Goal: Task Accomplishment & Management: Use online tool/utility

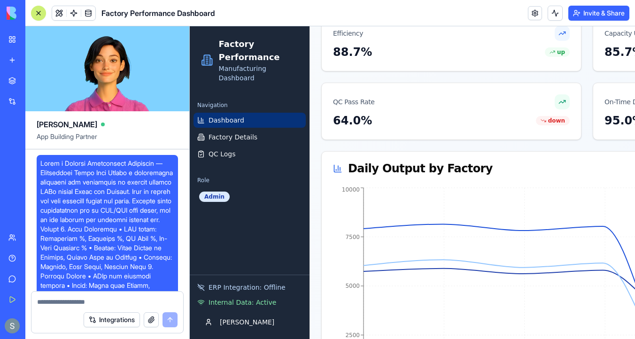
scroll to position [4824, 0]
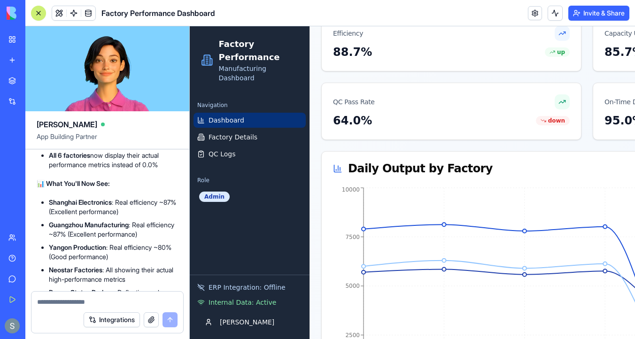
click at [249, 118] on link "Dashboard" at bounding box center [250, 120] width 112 height 15
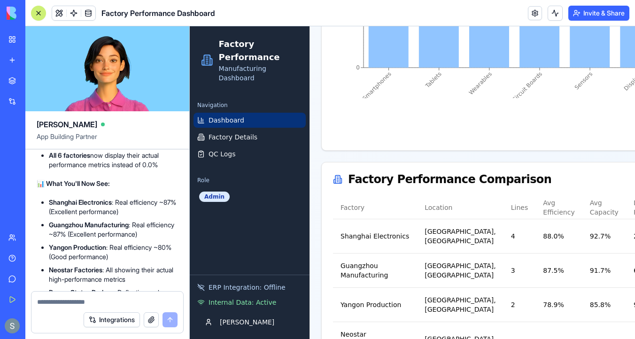
scroll to position [856, 0]
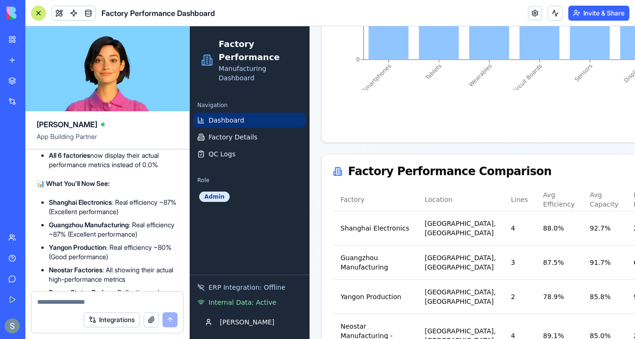
click at [41, 15] on div at bounding box center [39, 13] width 8 height 8
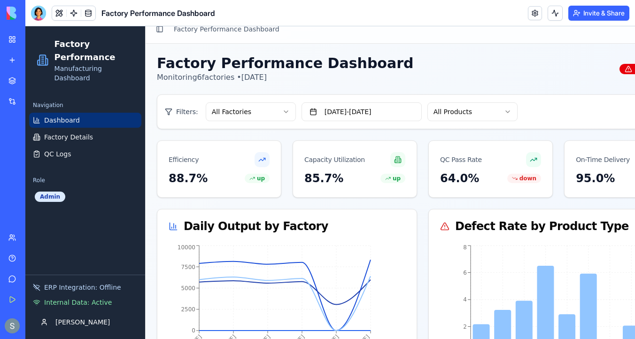
scroll to position [0, 0]
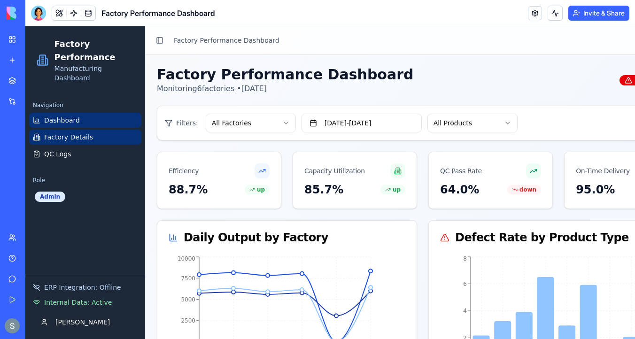
click at [101, 137] on link "Factory Details" at bounding box center [85, 137] width 112 height 15
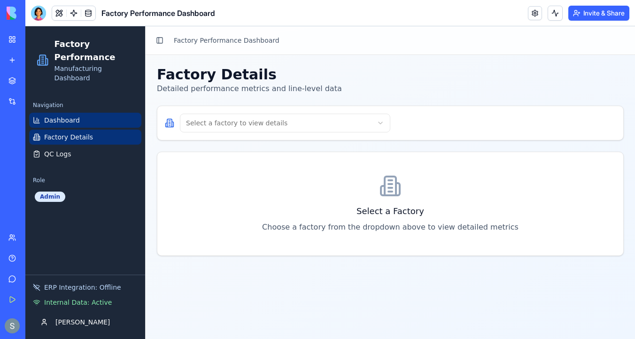
click at [109, 124] on link "Dashboard" at bounding box center [85, 120] width 112 height 15
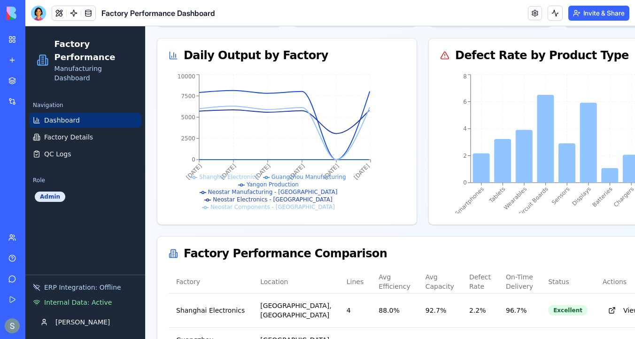
scroll to position [272, 0]
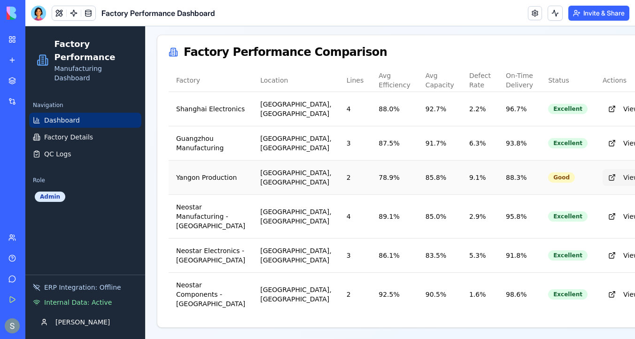
click at [603, 169] on button "View Details" at bounding box center [636, 177] width 67 height 17
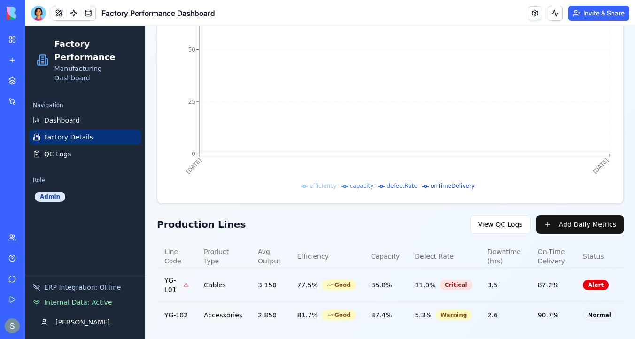
scroll to position [369, 0]
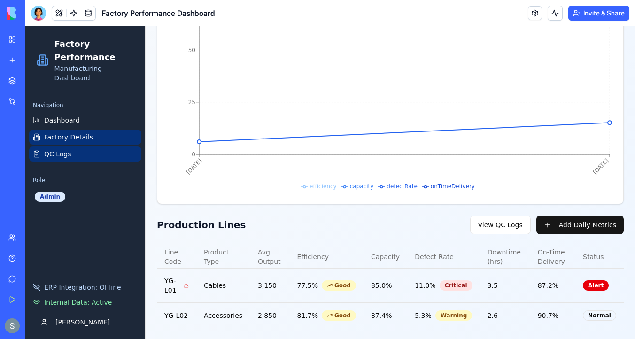
click at [90, 154] on link "QC Logs" at bounding box center [85, 154] width 112 height 15
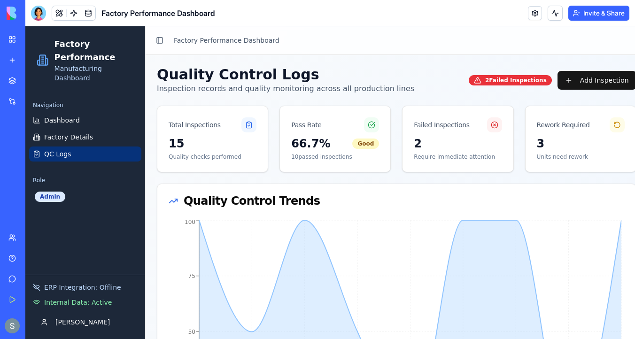
click at [530, 77] on div "2 Failed Inspection s" at bounding box center [510, 80] width 83 height 10
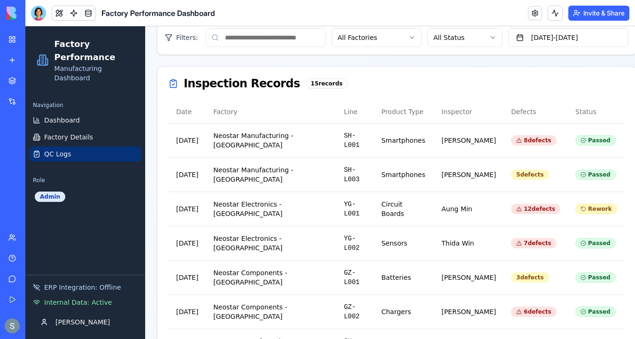
scroll to position [540, 0]
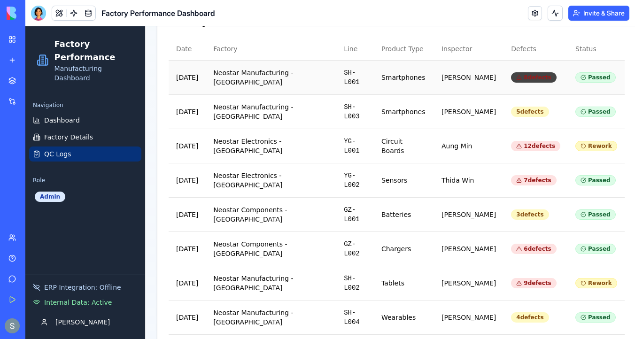
click at [535, 73] on div "8 defects" at bounding box center [533, 77] width 45 height 10
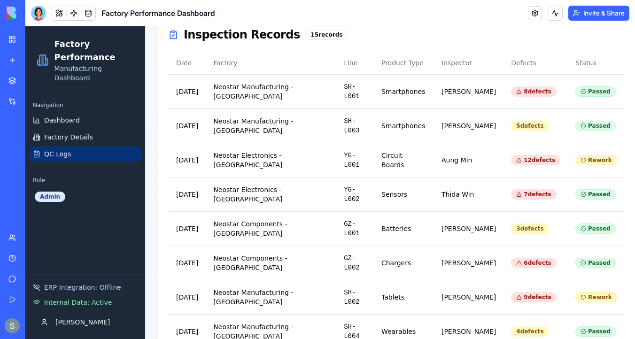
scroll to position [517, 0]
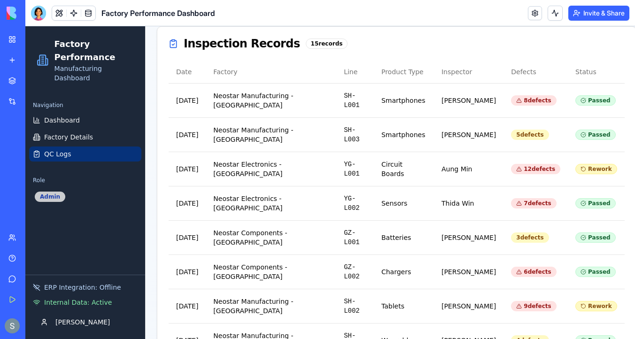
click at [50, 198] on div "Admin" at bounding box center [50, 197] width 31 height 10
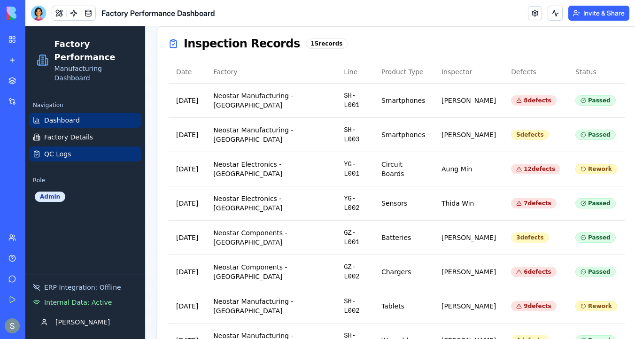
click at [63, 121] on span "Dashboard" at bounding box center [62, 120] width 36 height 9
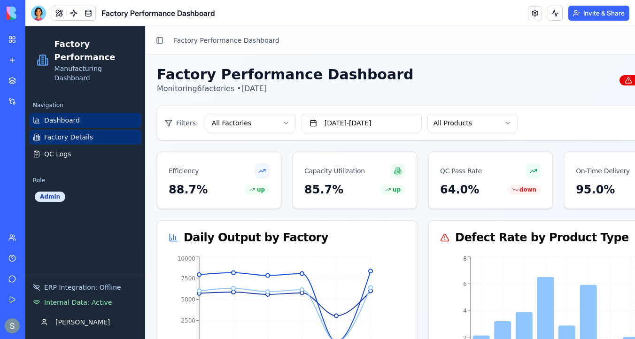
click at [97, 136] on link "Factory Details" at bounding box center [85, 137] width 112 height 15
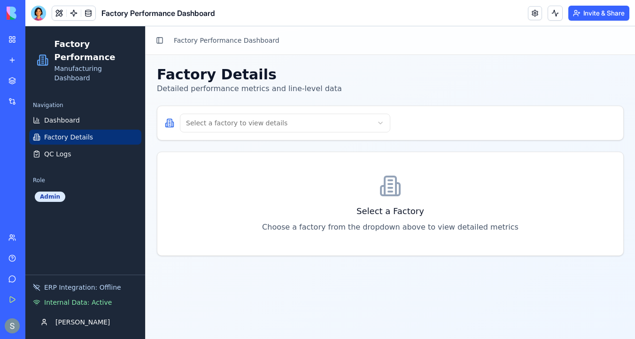
click at [258, 116] on html "Factory Performance Manufacturing Dashboard Navigation Dashboard Factory Detail…" at bounding box center [330, 182] width 610 height 313
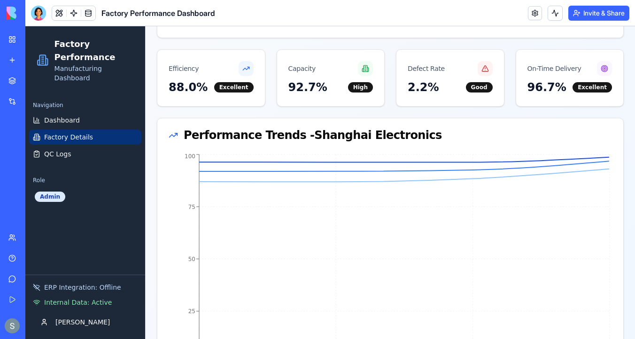
scroll to position [162, 0]
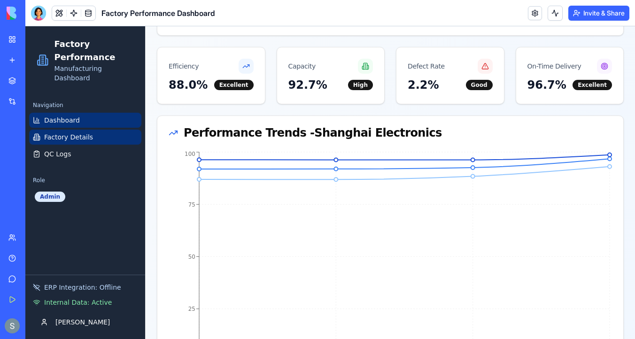
click at [88, 120] on link "Dashboard" at bounding box center [85, 120] width 112 height 15
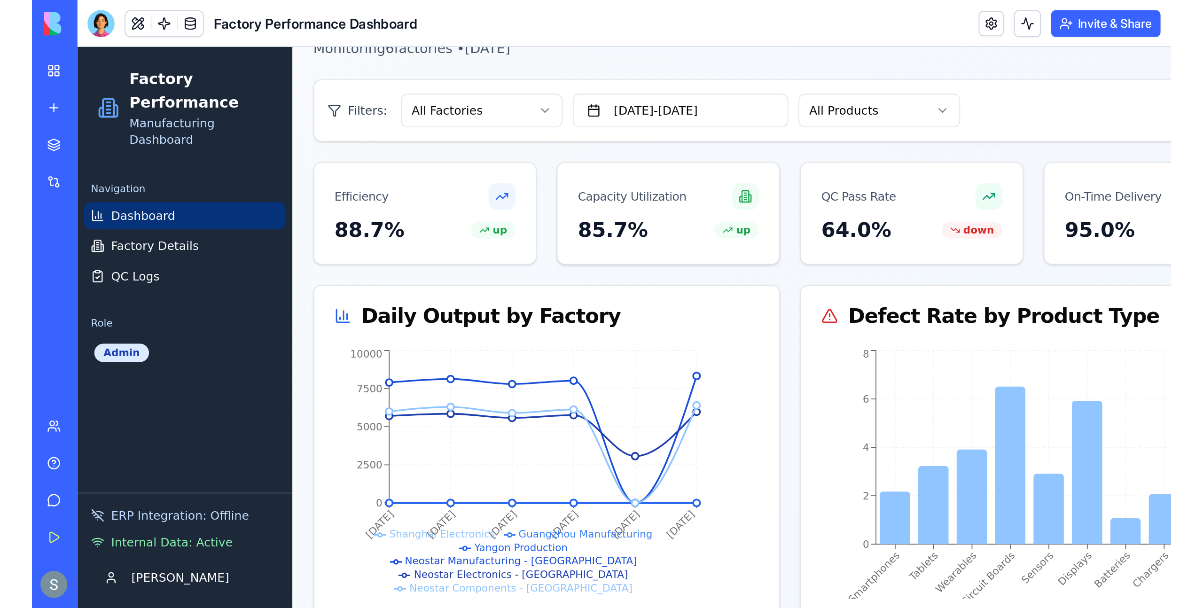
scroll to position [42, 0]
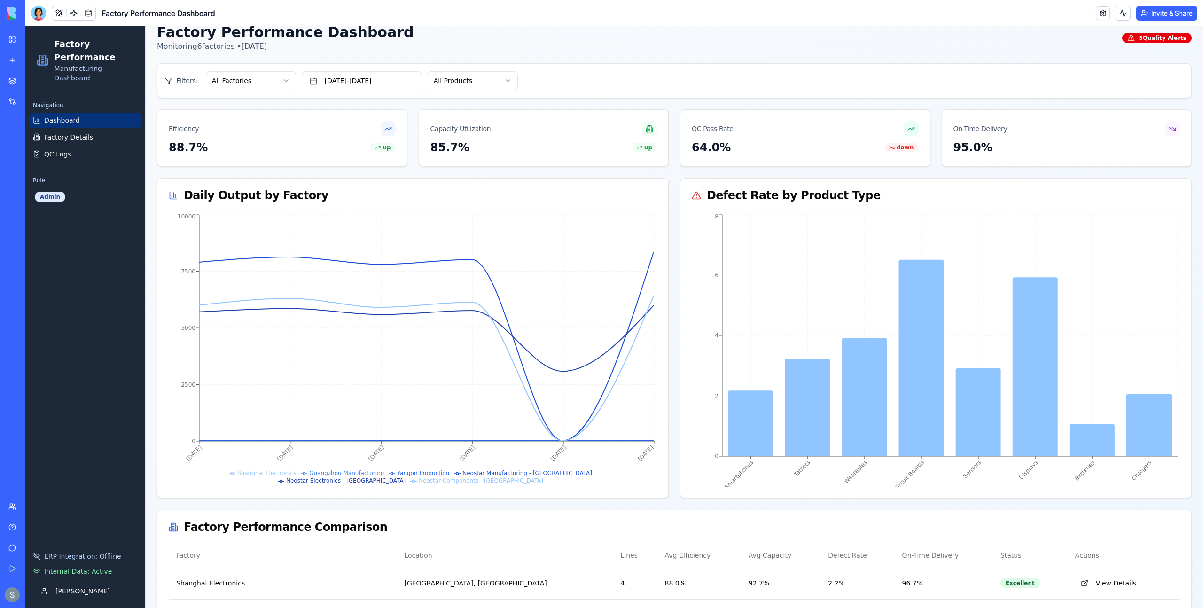
click at [34, 13] on img at bounding box center [36, 13] width 58 height 13
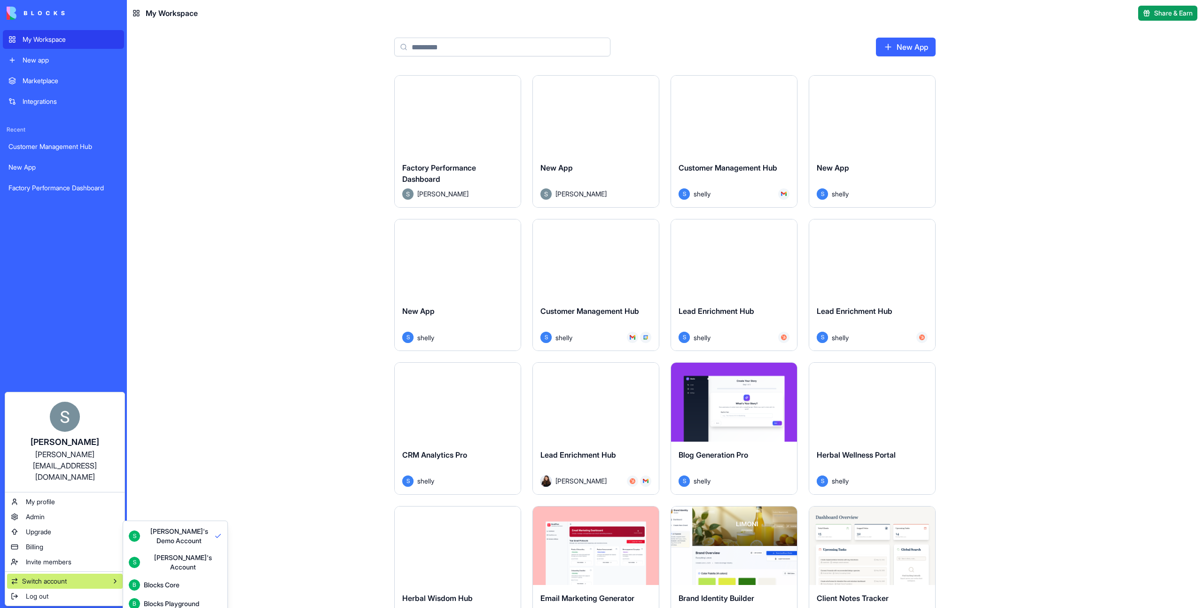
click at [191, 339] on div "Blocks Playground" at bounding box center [171, 603] width 55 height 9
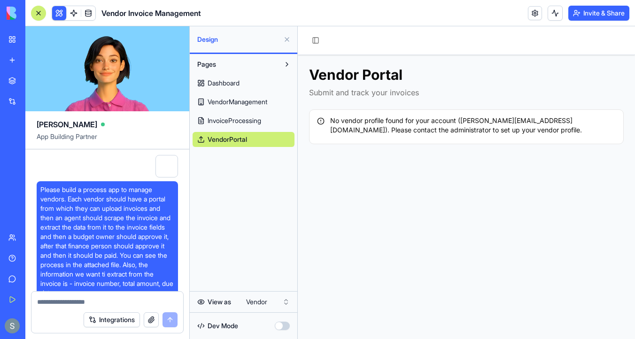
scroll to position [18238, 0]
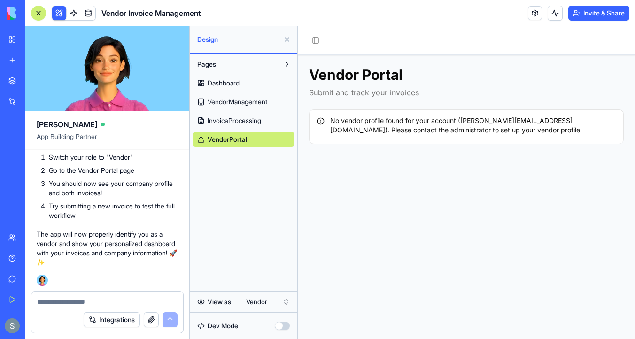
click at [58, 14] on button at bounding box center [59, 13] width 14 height 14
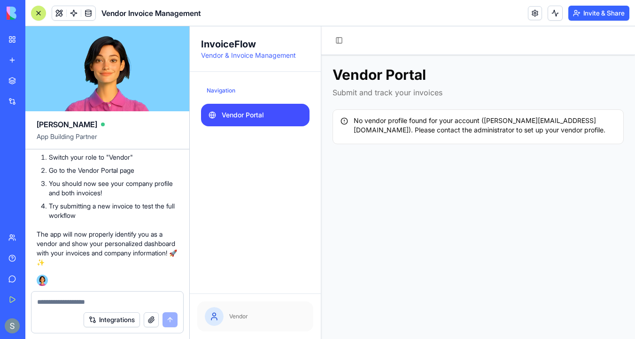
click at [41, 12] on div at bounding box center [39, 13] width 8 height 8
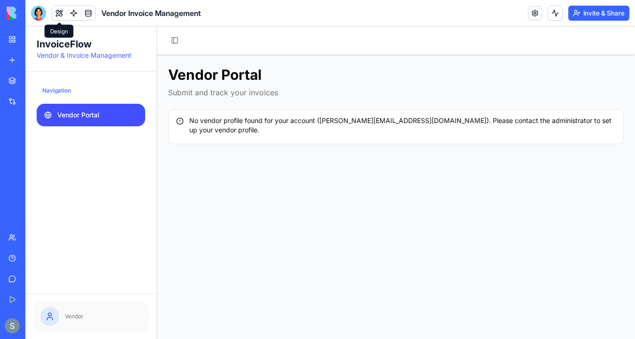
click at [60, 15] on button at bounding box center [59, 13] width 14 height 14
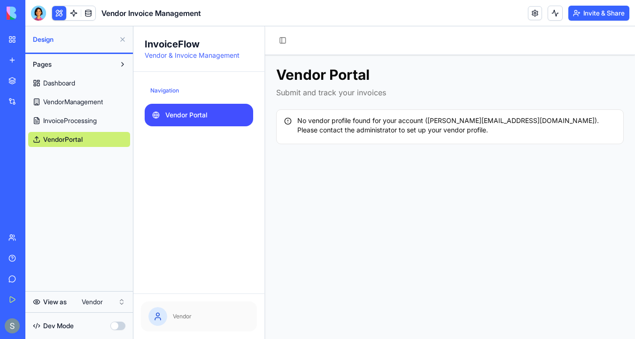
click at [93, 81] on link "Dashboard" at bounding box center [79, 83] width 102 height 15
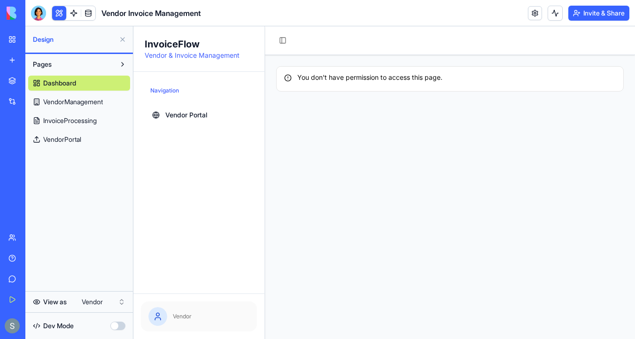
click at [99, 300] on html "My Workspace New app Marketplace Integrations Recent New App Customer Managemen…" at bounding box center [317, 169] width 635 height 339
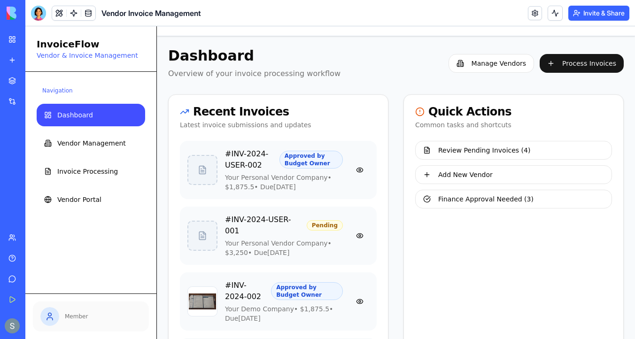
scroll to position [29, 0]
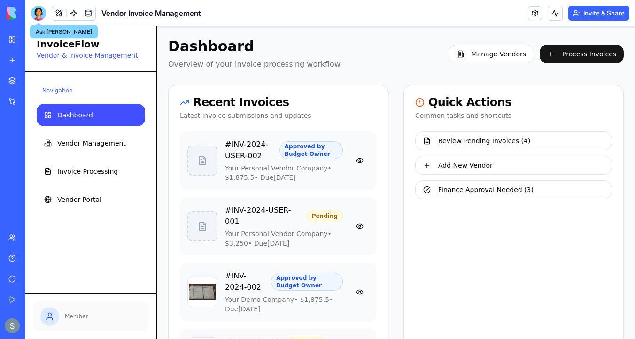
click at [38, 14] on div at bounding box center [38, 13] width 15 height 15
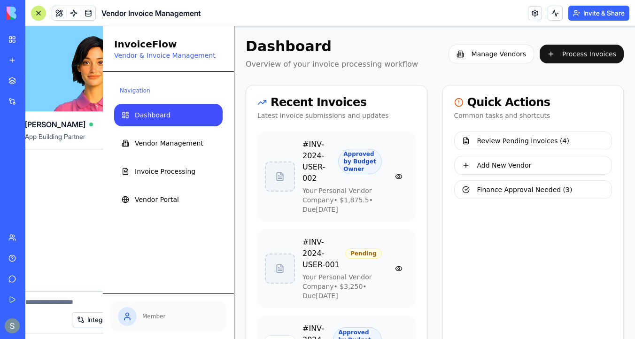
scroll to position [0, 0]
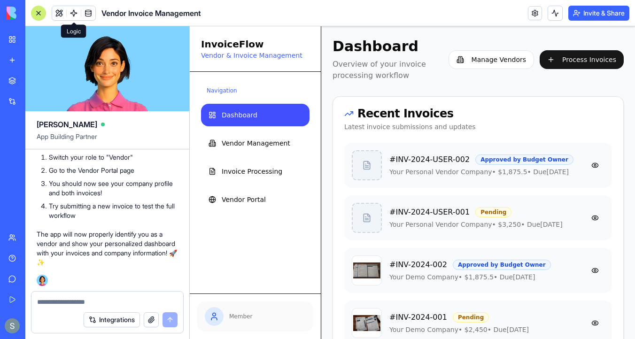
click at [62, 12] on button at bounding box center [59, 13] width 14 height 14
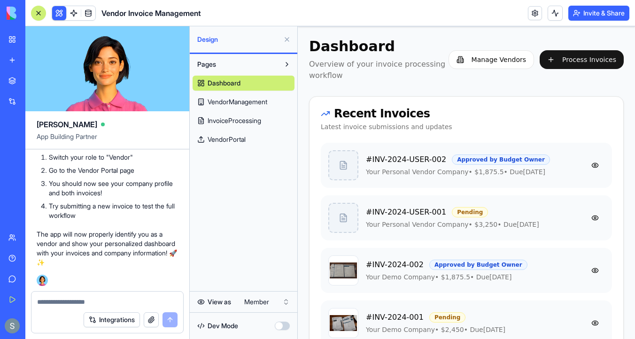
click at [263, 302] on html "My Workspace New app Marketplace Integrations Recent Customer Management Hub Ne…" at bounding box center [317, 169] width 635 height 339
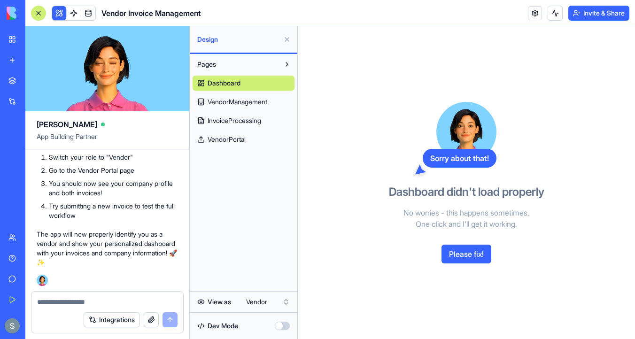
click at [256, 137] on link "VendorPortal" at bounding box center [244, 139] width 102 height 15
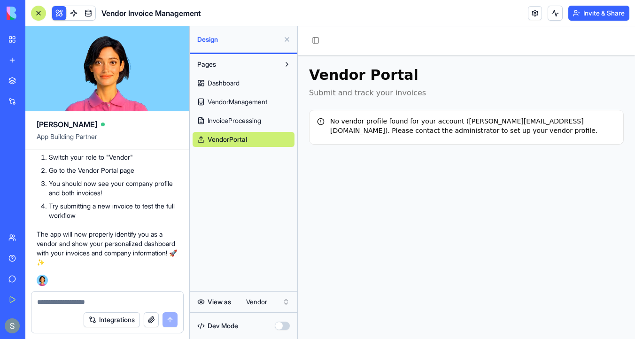
scroll to position [18375, 0]
click at [87, 303] on textarea at bounding box center [107, 301] width 140 height 9
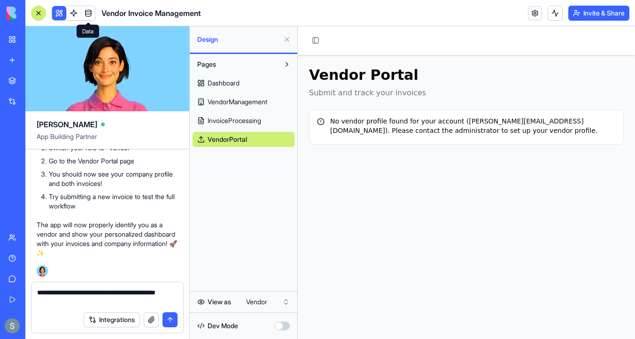
click at [90, 4] on header "Vendor Invoice Management Invite & Share" at bounding box center [330, 13] width 610 height 26
click at [91, 10] on link at bounding box center [88, 13] width 14 height 14
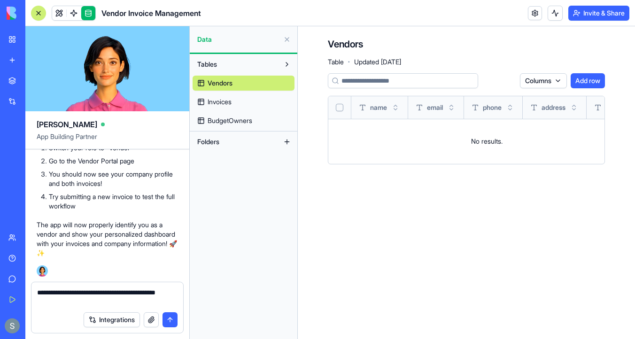
click at [259, 121] on link "BudgetOwners" at bounding box center [244, 120] width 102 height 15
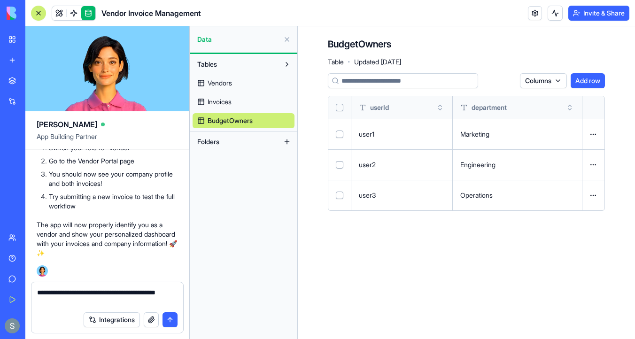
click at [248, 101] on link "Invoices" at bounding box center [244, 101] width 102 height 15
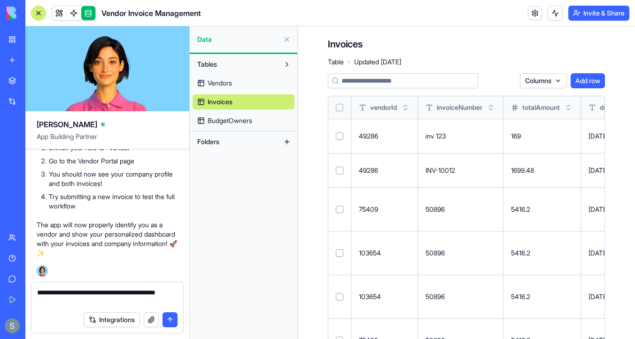
click at [246, 82] on link "Vendors" at bounding box center [244, 83] width 102 height 15
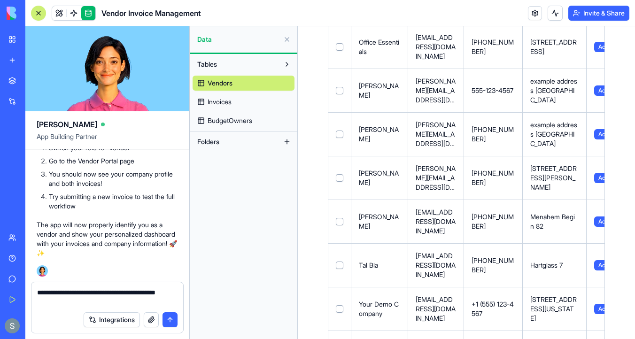
scroll to position [207, 0]
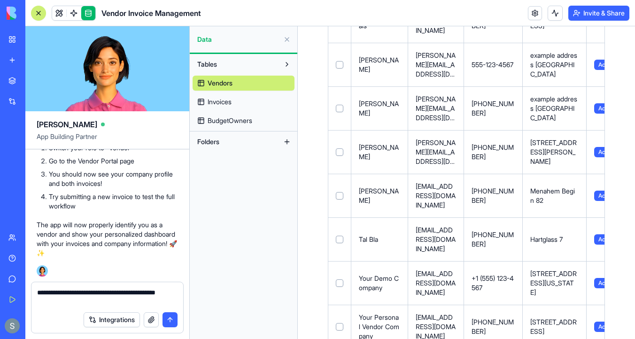
click at [117, 304] on textarea "**********" at bounding box center [107, 297] width 140 height 19
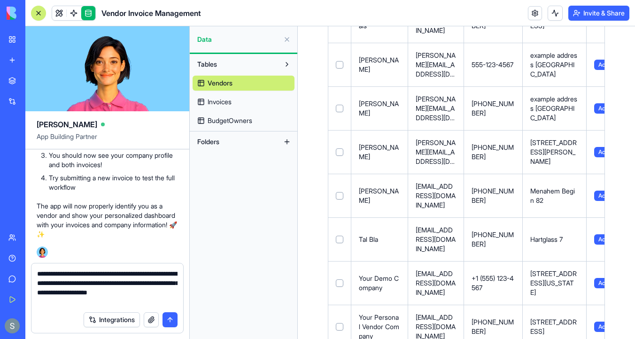
type textarea "**********"
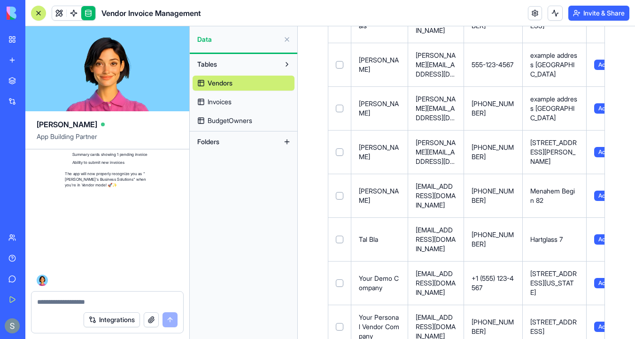
scroll to position [19089, 0]
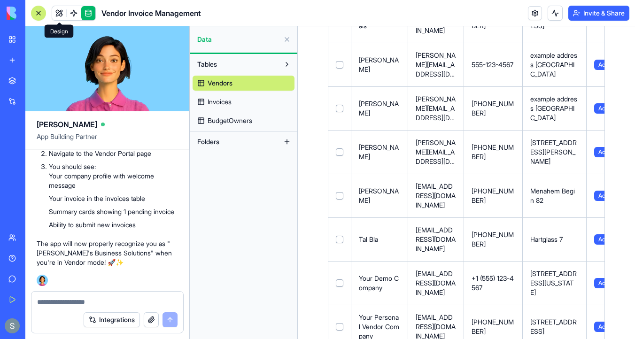
click at [58, 14] on link at bounding box center [59, 13] width 14 height 14
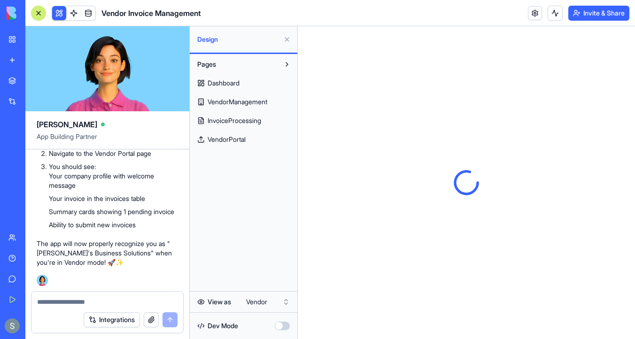
click at [254, 299] on html "My Workspace New app Marketplace Integrations Recent Customer Management Hub Ne…" at bounding box center [317, 169] width 635 height 339
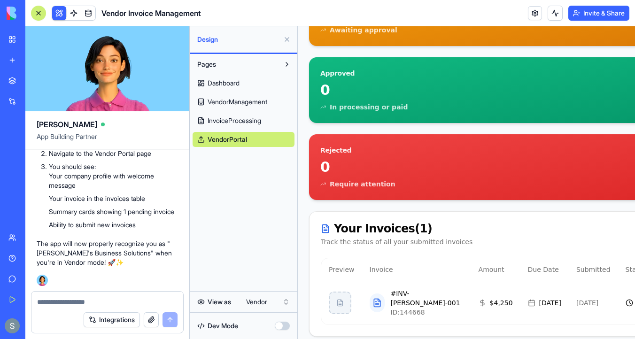
scroll to position [356, 0]
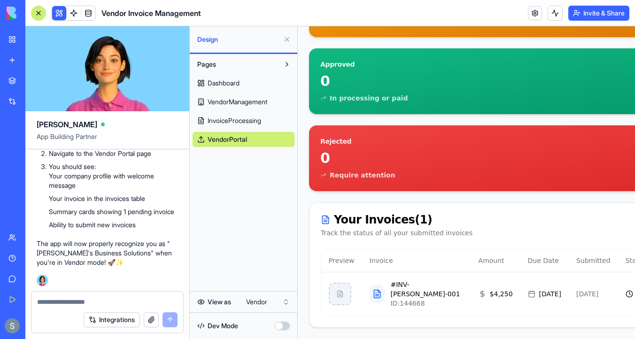
click at [264, 302] on html "My Workspace New app Marketplace Integrations Recent Customer Management Hub Ne…" at bounding box center [317, 169] width 635 height 339
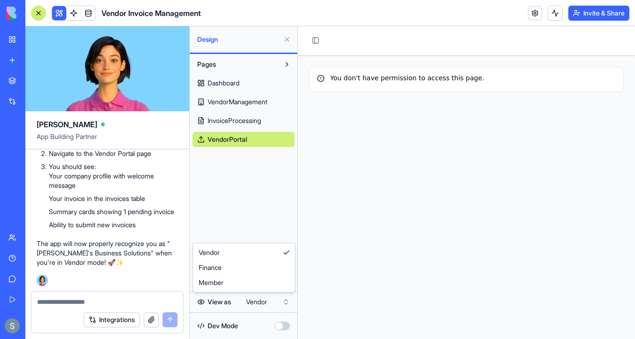
scroll to position [0, 0]
click at [263, 303] on html "My Workspace New app Marketplace Integrations Recent Customer Management Hub Ne…" at bounding box center [317, 169] width 635 height 339
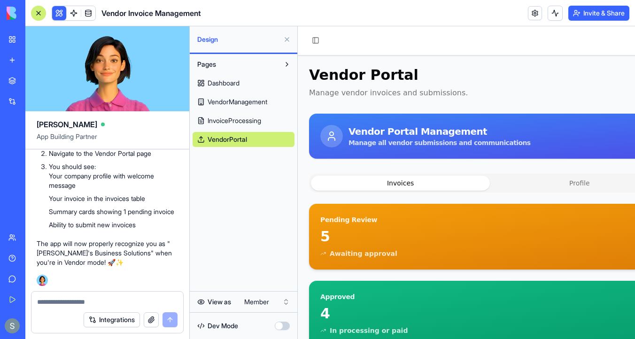
click at [240, 84] on span "Dashboard" at bounding box center [224, 82] width 32 height 9
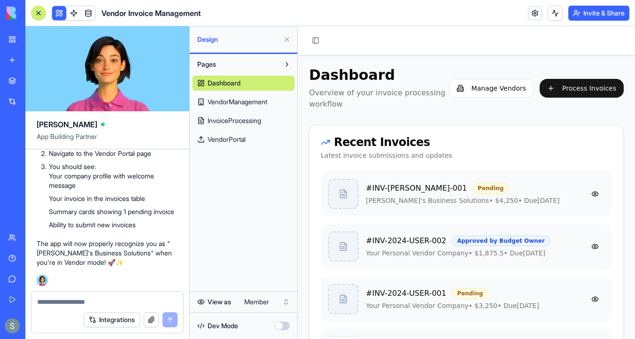
click at [39, 13] on div at bounding box center [39, 13] width 8 height 8
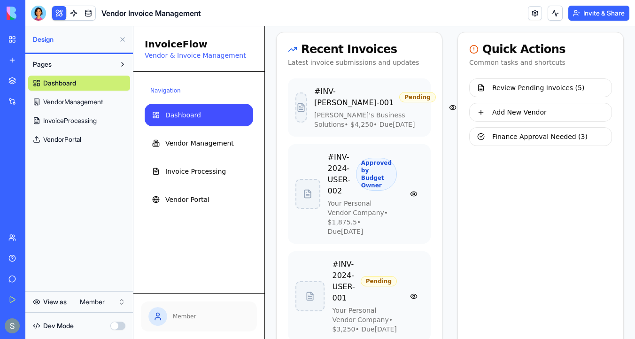
scroll to position [123, 0]
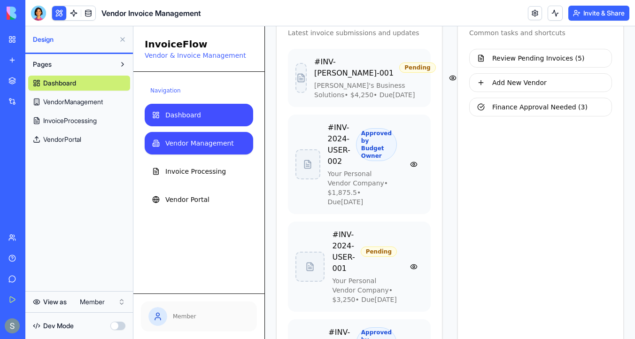
click at [209, 139] on span "Vendor Management" at bounding box center [199, 143] width 69 height 9
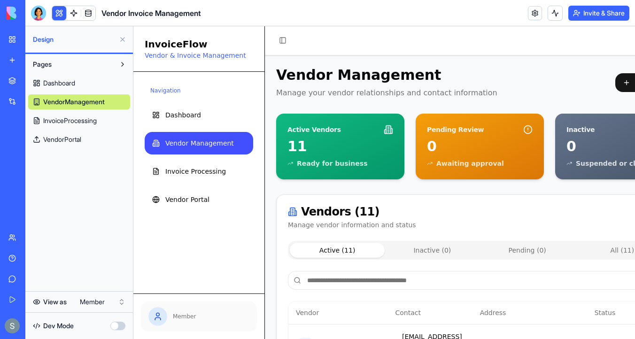
click at [122, 37] on button at bounding box center [122, 39] width 15 height 15
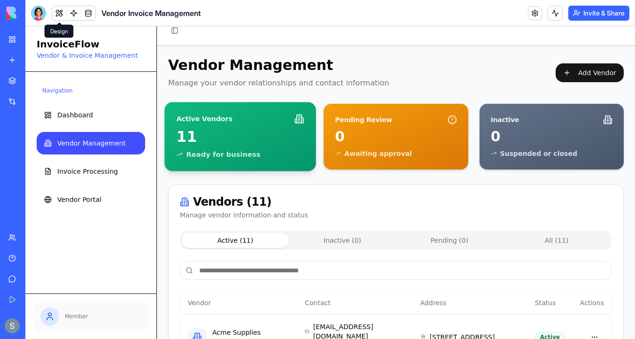
scroll to position [17, 0]
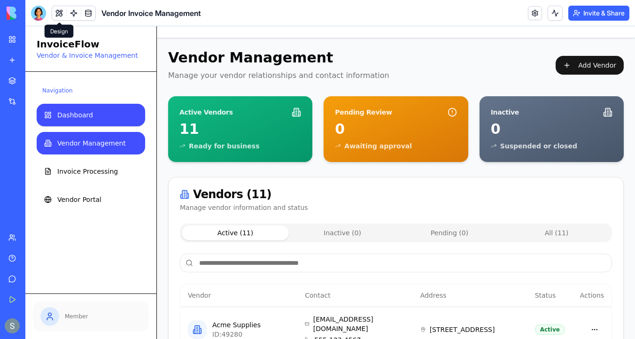
click at [88, 115] on span "Dashboard" at bounding box center [75, 114] width 36 height 9
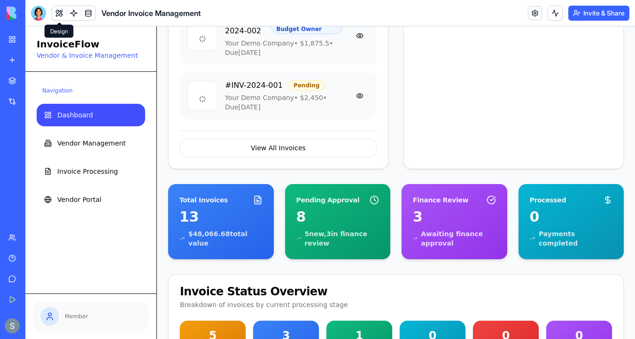
scroll to position [381, 0]
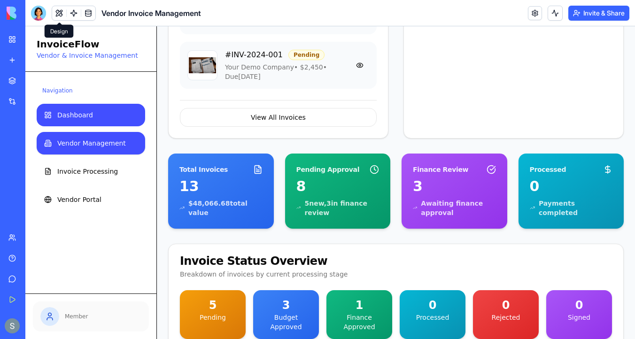
click at [120, 141] on span "Vendor Management" at bounding box center [91, 143] width 69 height 9
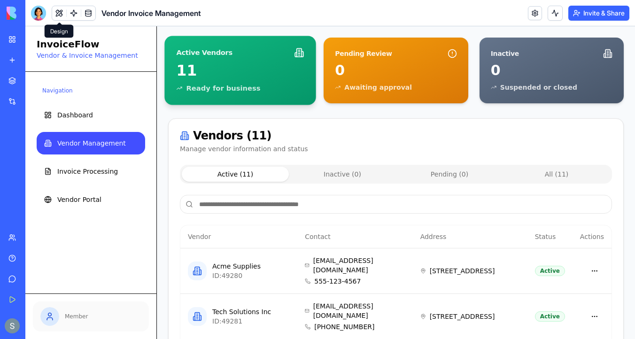
scroll to position [147, 0]
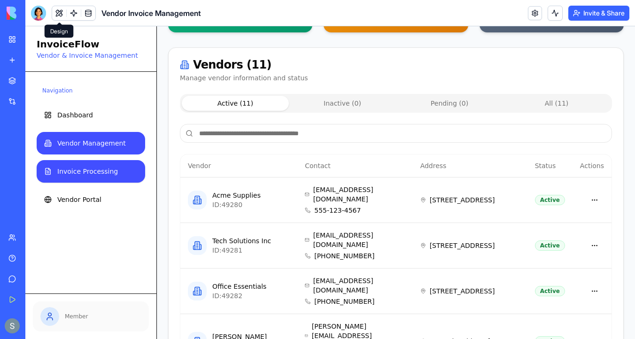
click at [98, 167] on span "Invoice Processing" at bounding box center [87, 171] width 61 height 9
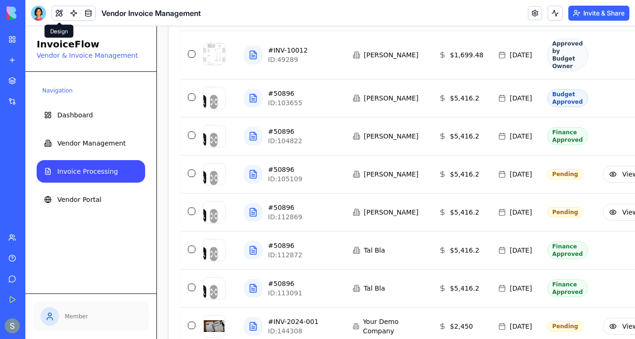
scroll to position [303, 0]
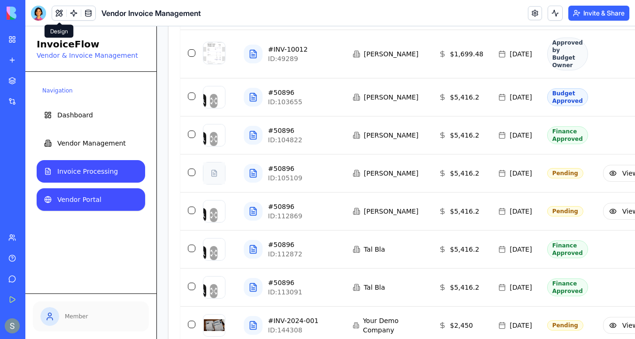
click at [113, 202] on link "Vendor Portal" at bounding box center [91, 199] width 109 height 23
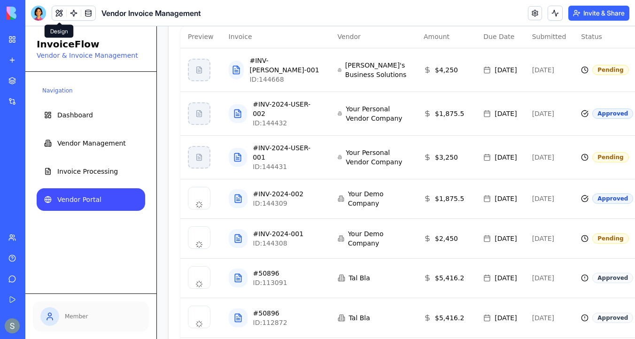
click at [67, 316] on p "Member" at bounding box center [103, 317] width 77 height 8
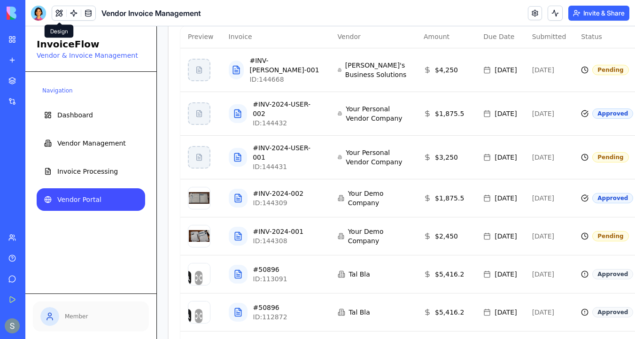
click at [61, 13] on button at bounding box center [59, 13] width 14 height 14
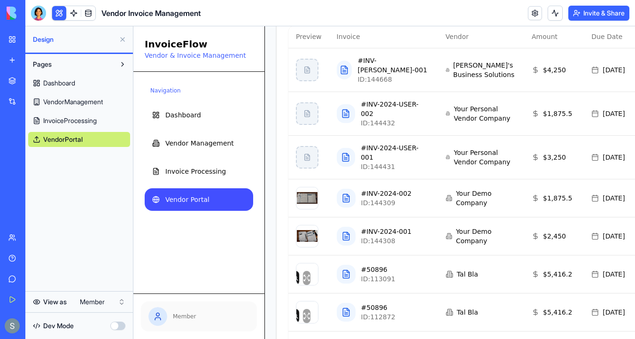
click at [98, 299] on html "My Workspace New app Marketplace Integrations Recent Customer Management Hub Ne…" at bounding box center [317, 169] width 635 height 339
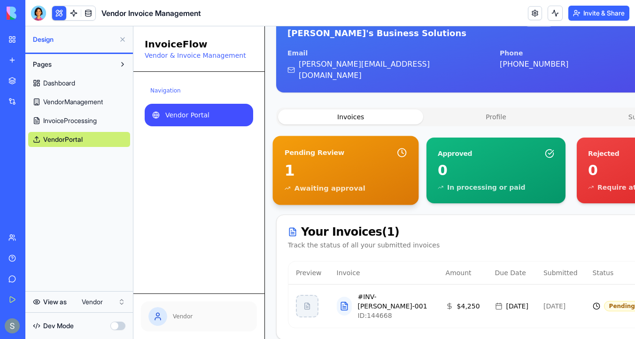
scroll to position [145, 0]
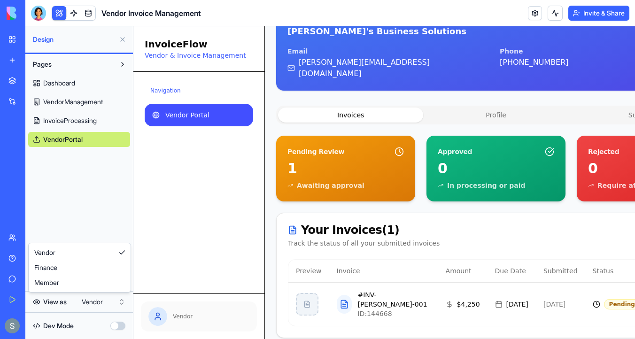
click at [100, 302] on html "My Workspace New app Marketplace Integrations Recent Customer Management Hub Ne…" at bounding box center [317, 169] width 635 height 339
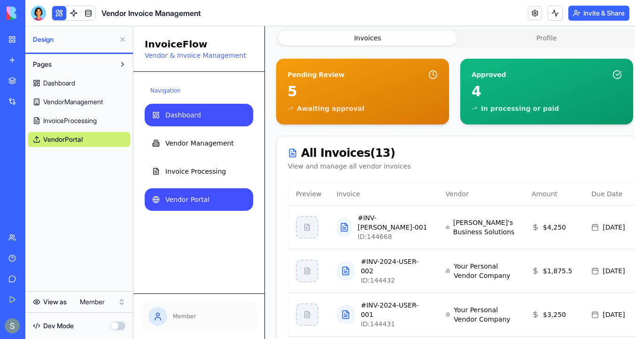
click at [201, 110] on link "Dashboard" at bounding box center [199, 115] width 109 height 23
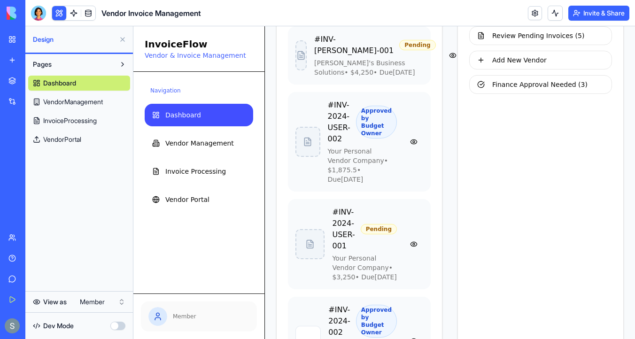
click at [123, 38] on button at bounding box center [122, 39] width 15 height 15
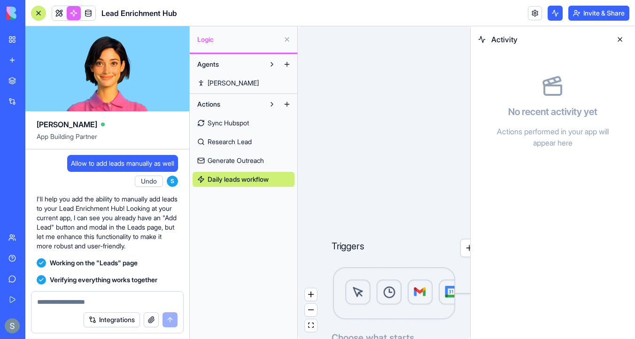
scroll to position [2489, 0]
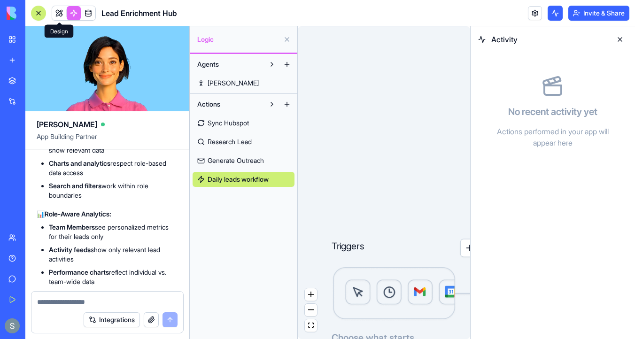
click at [59, 13] on link at bounding box center [59, 13] width 14 height 14
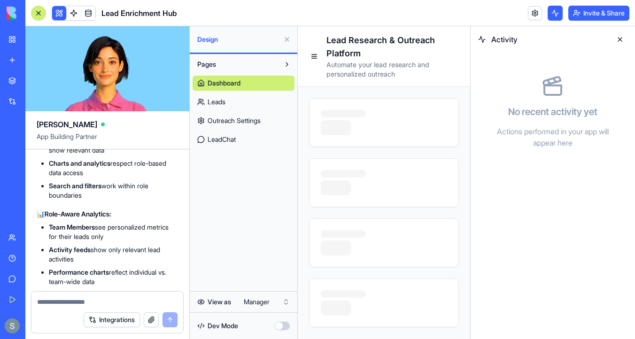
click at [619, 41] on button at bounding box center [620, 39] width 15 height 15
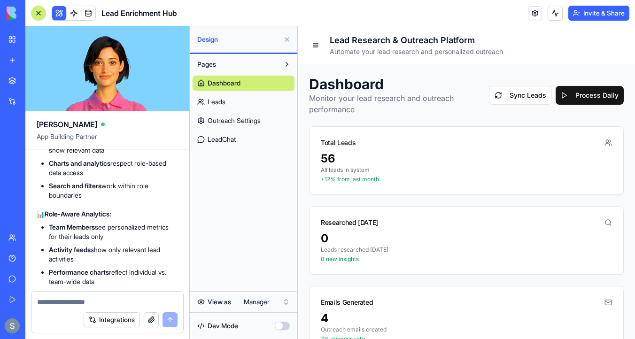
click at [234, 102] on link "Leads" at bounding box center [244, 101] width 102 height 15
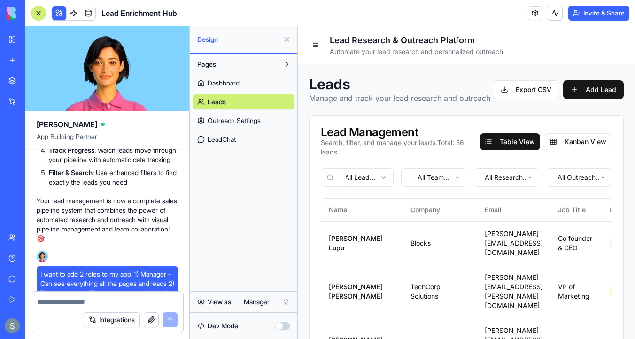
scroll to position [1476, 0]
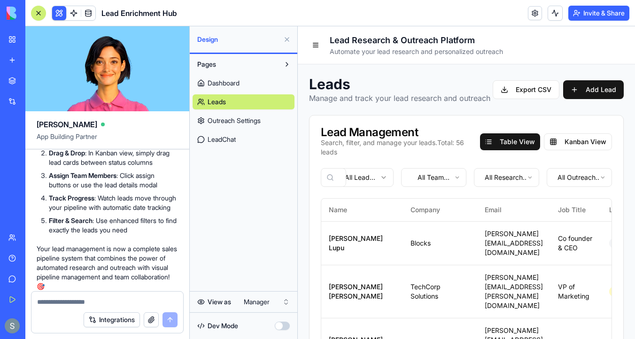
click at [61, 9] on button at bounding box center [59, 13] width 14 height 14
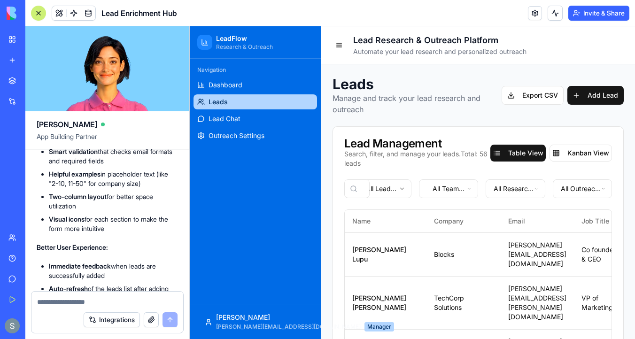
scroll to position [0, 0]
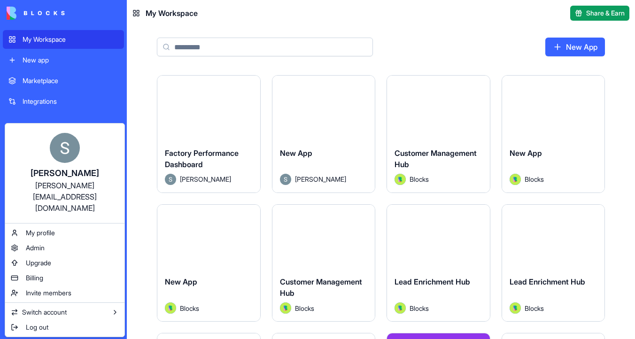
click at [274, 9] on html "My Workspace New app Marketplace Integrations Recent Customer Management Hub Ne…" at bounding box center [317, 169] width 635 height 339
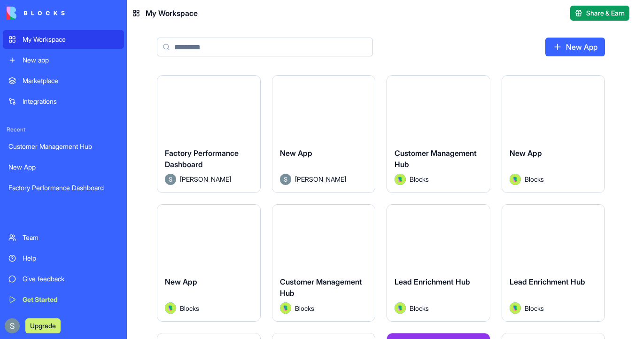
click at [47, 60] on div "New app" at bounding box center [71, 59] width 96 height 9
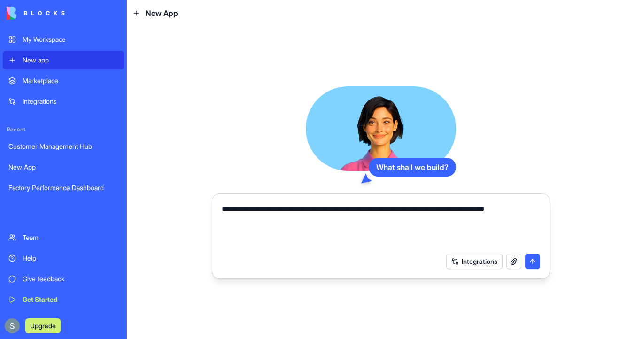
click at [540, 209] on textarea "**********" at bounding box center [381, 225] width 319 height 45
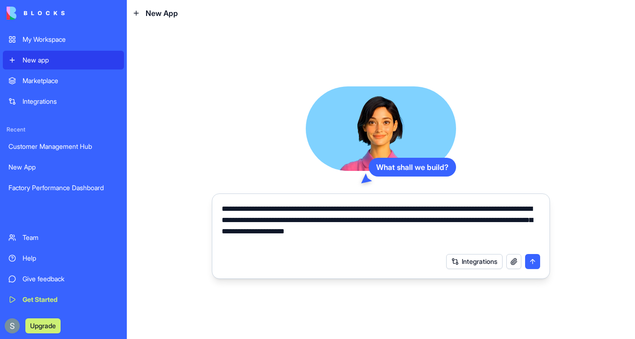
paste textarea "**********"
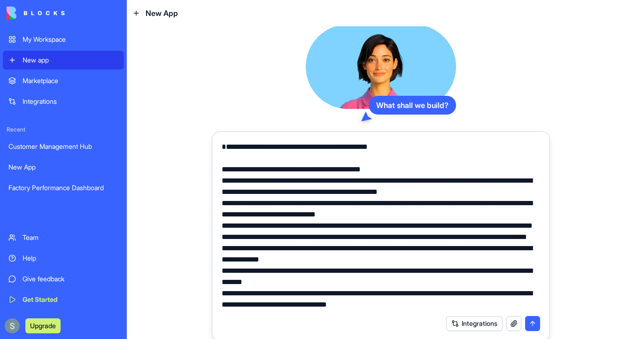
type textarea "**********"
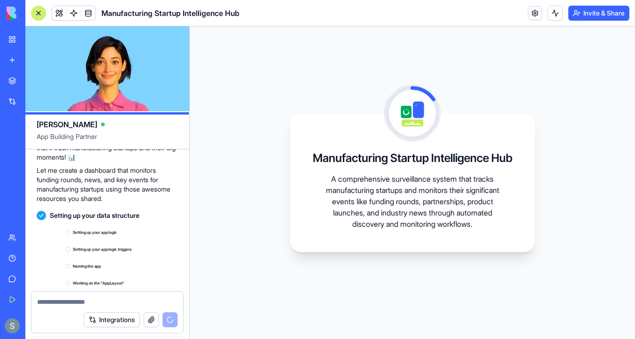
scroll to position [639, 0]
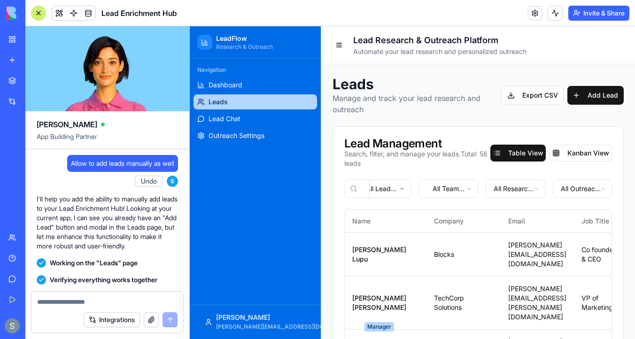
click at [39, 13] on div at bounding box center [39, 13] width 8 height 8
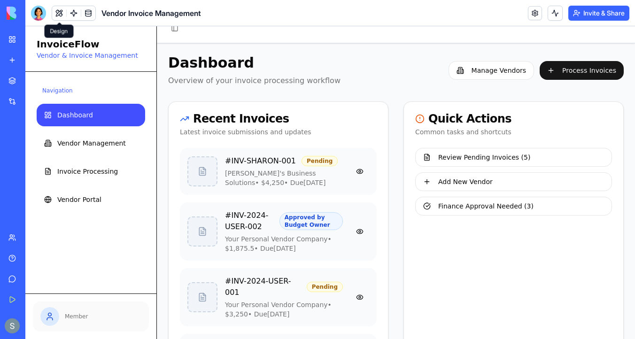
scroll to position [21, 0]
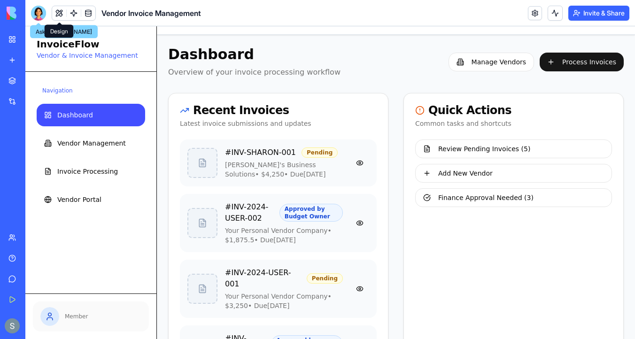
click at [57, 16] on button at bounding box center [59, 13] width 14 height 14
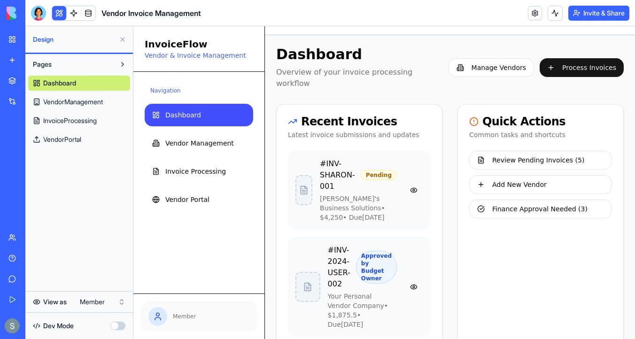
click at [57, 16] on button at bounding box center [59, 13] width 14 height 14
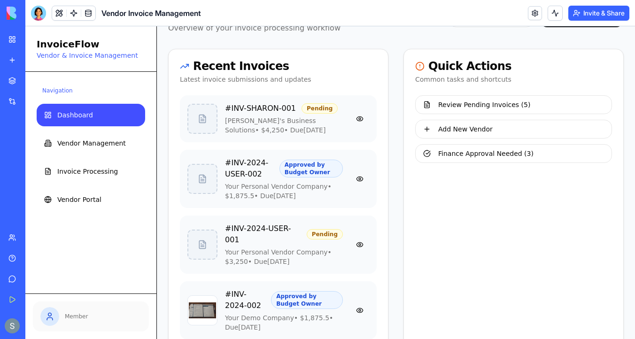
scroll to position [0, 0]
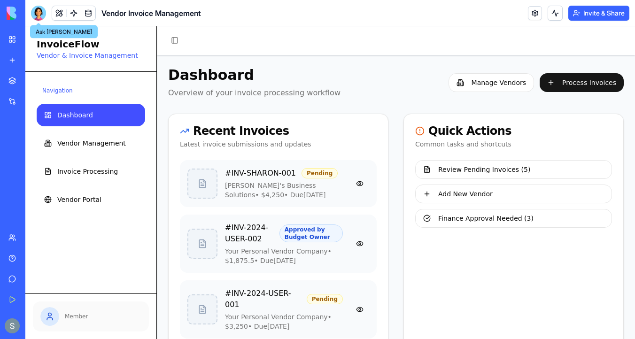
click at [36, 17] on div at bounding box center [38, 13] width 15 height 15
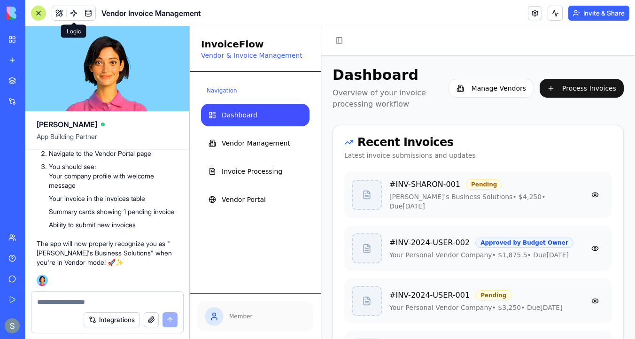
click at [60, 13] on button at bounding box center [59, 13] width 14 height 14
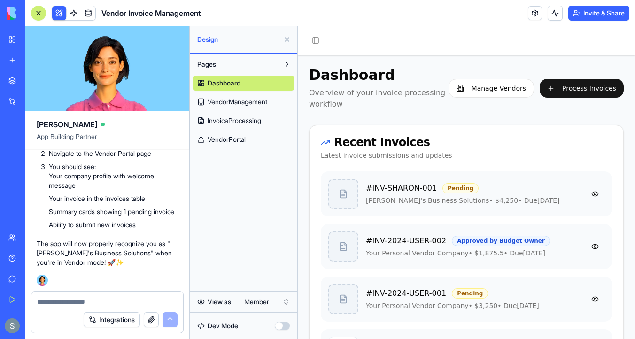
click at [269, 300] on html "My Workspace New app Marketplace Integrations Recent Customer Management Hub Ne…" at bounding box center [317, 169] width 635 height 339
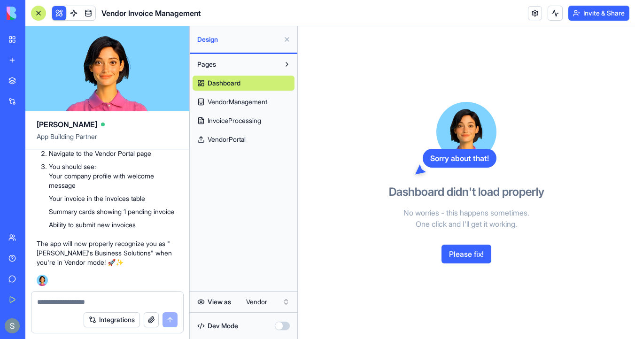
click at [233, 139] on span "VendorPortal" at bounding box center [227, 139] width 38 height 9
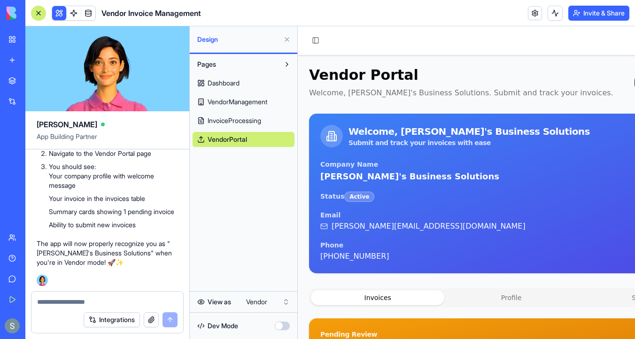
click at [39, 13] on div at bounding box center [39, 13] width 8 height 8
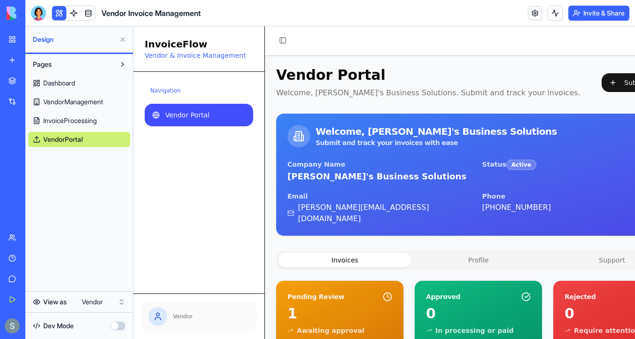
click at [119, 39] on button at bounding box center [122, 39] width 15 height 15
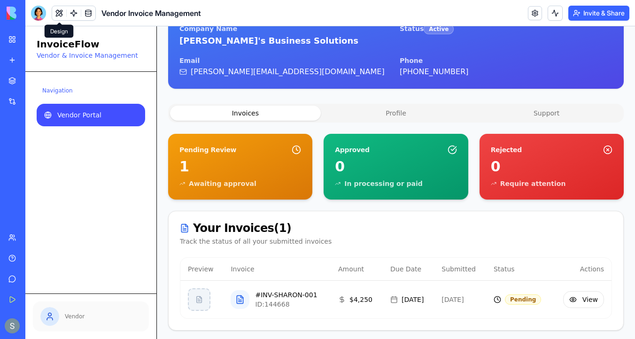
scroll to position [138, 0]
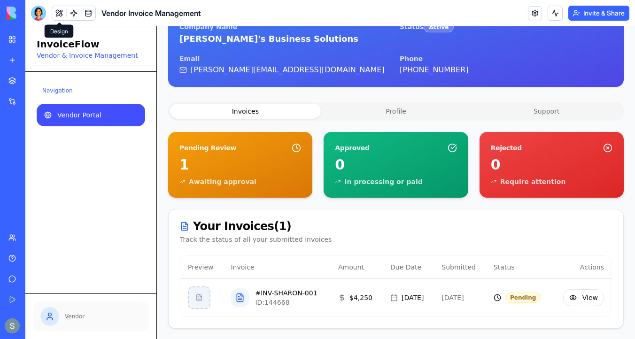
click at [57, 15] on button at bounding box center [59, 13] width 14 height 14
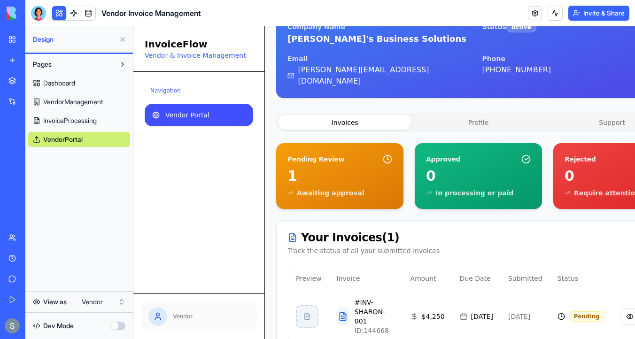
click at [106, 303] on html "My Workspace New app Marketplace Integrations Recent Customer Management Hub Ne…" at bounding box center [317, 169] width 635 height 339
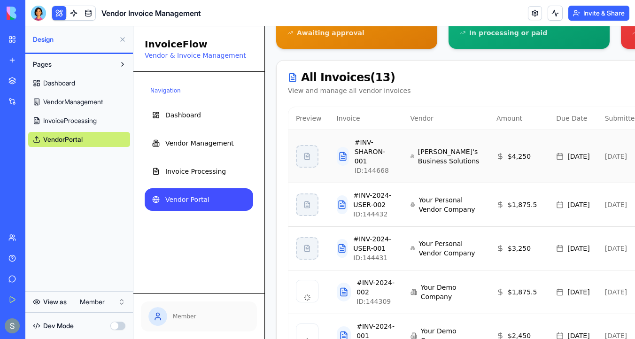
scroll to position [228, 0]
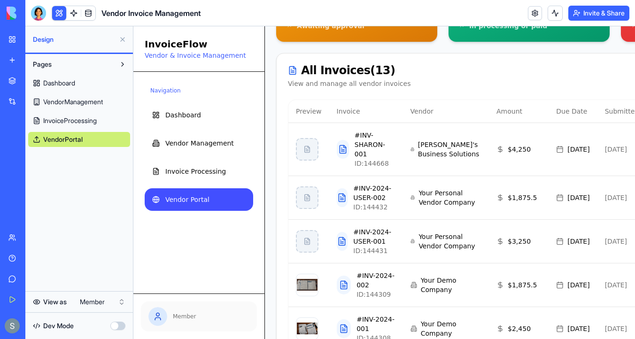
click at [124, 39] on button at bounding box center [122, 39] width 15 height 15
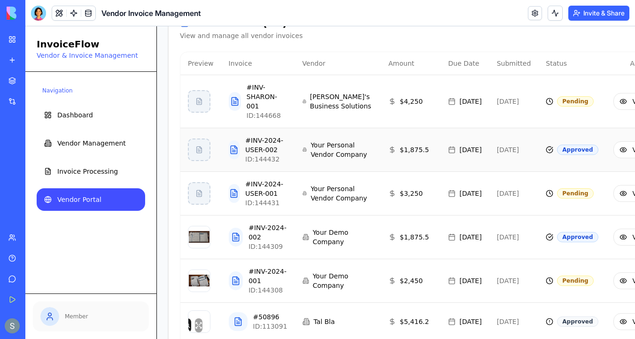
scroll to position [186, 0]
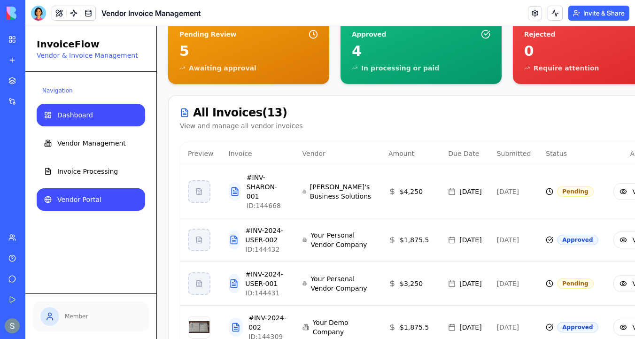
click at [94, 120] on link "Dashboard" at bounding box center [91, 115] width 109 height 23
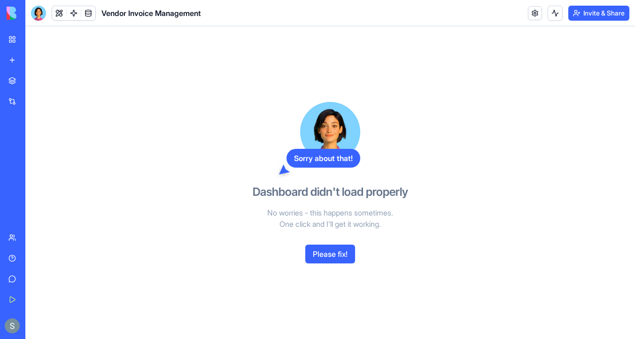
click at [343, 256] on button "Please fix!" at bounding box center [330, 254] width 50 height 19
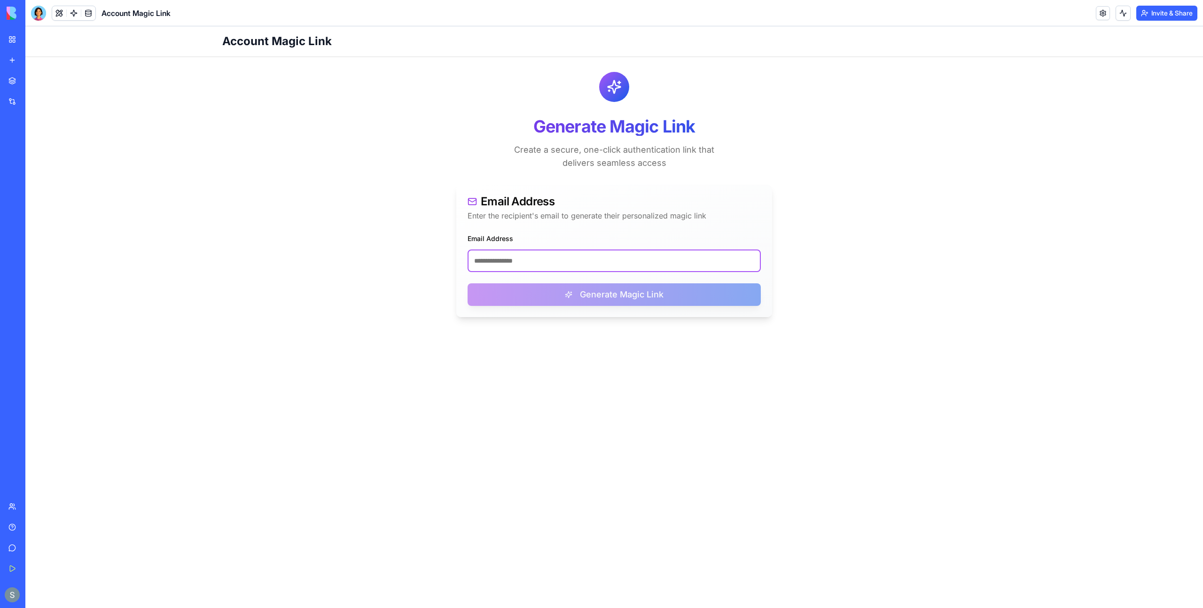
click at [506, 259] on input "Email Address" at bounding box center [613, 260] width 293 height 23
paste input "**********"
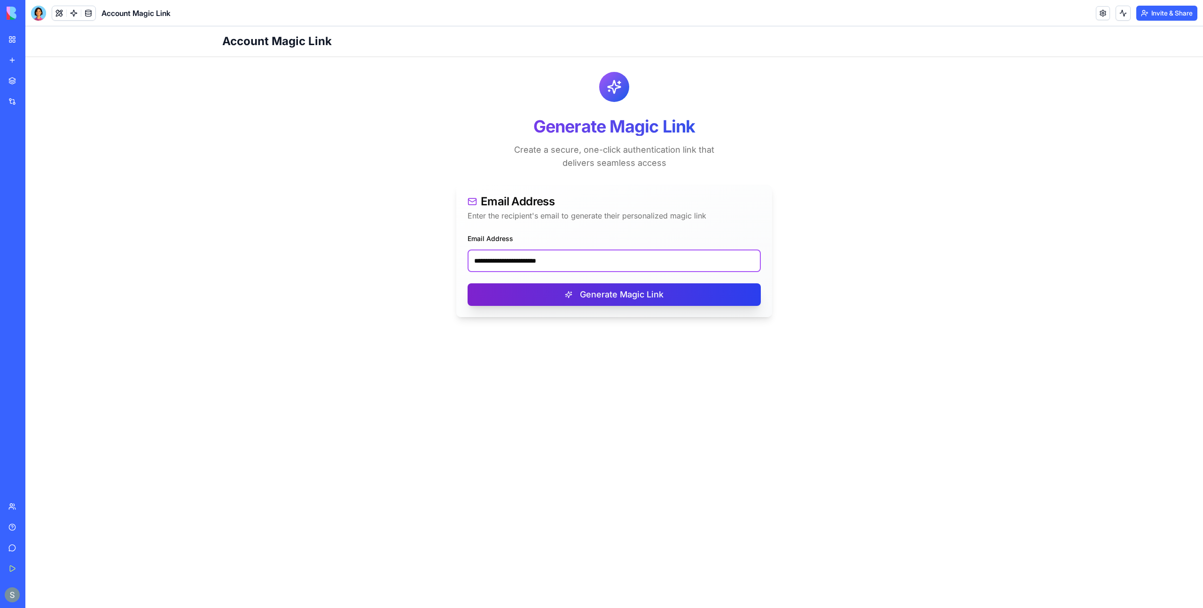
type input "**********"
click at [549, 294] on button "Generate Magic Link" at bounding box center [613, 294] width 293 height 23
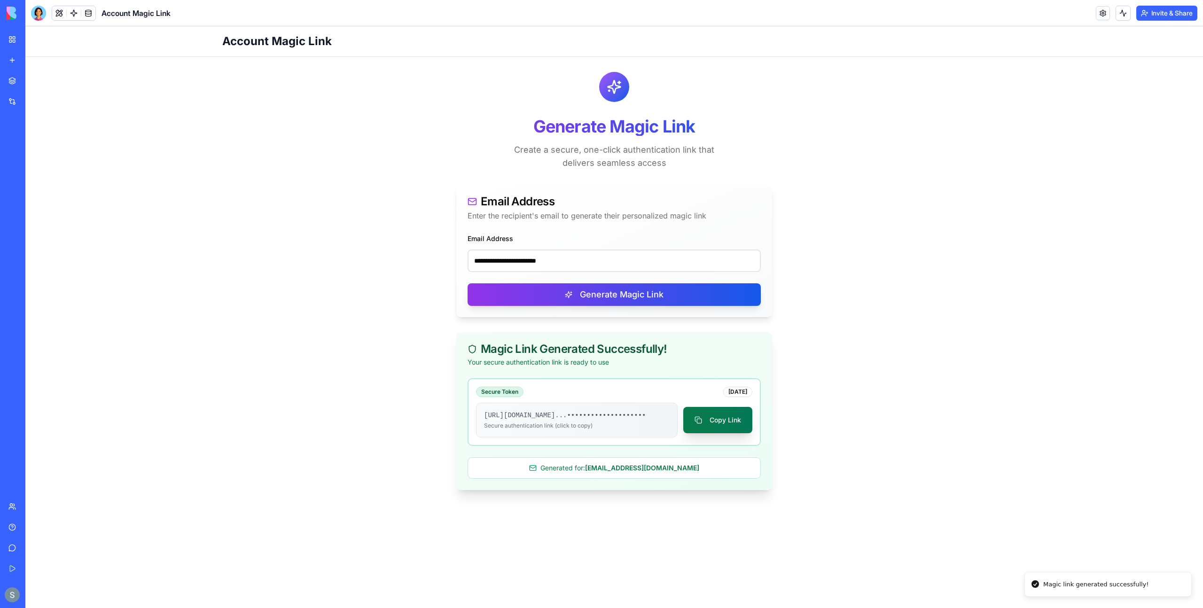
click at [710, 422] on button "Copy Link" at bounding box center [717, 420] width 69 height 26
click at [709, 430] on button "Copy Link" at bounding box center [717, 420] width 69 height 26
click at [533, 263] on input "**********" at bounding box center [613, 260] width 293 height 23
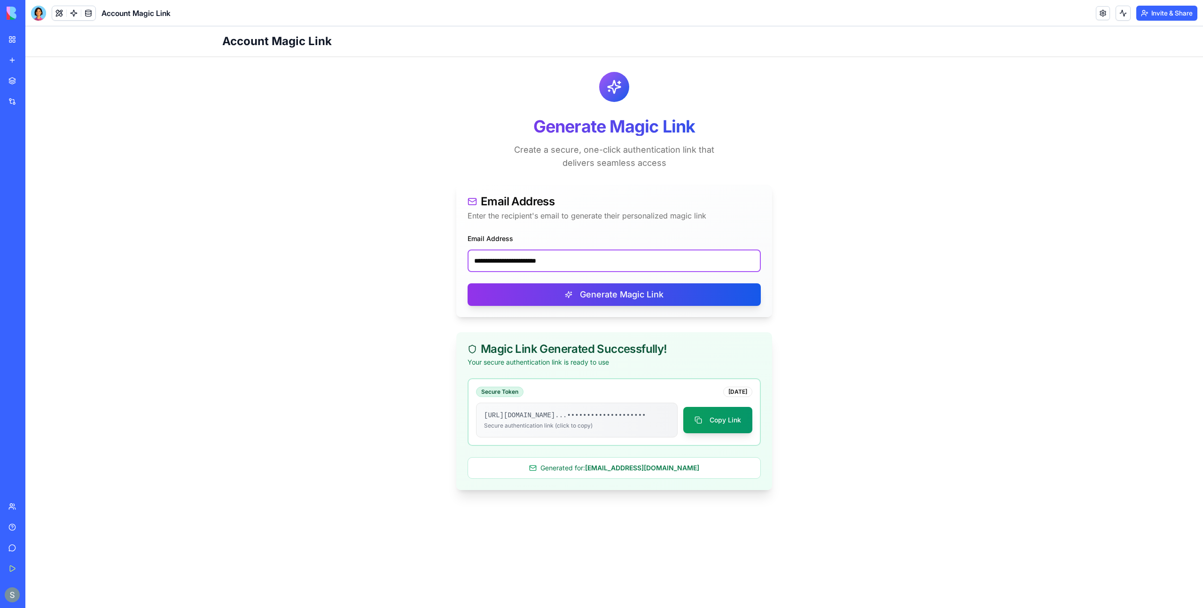
click at [553, 267] on input "**********" at bounding box center [613, 260] width 293 height 23
paste input "**********"
click at [571, 261] on input "**********" at bounding box center [613, 260] width 293 height 23
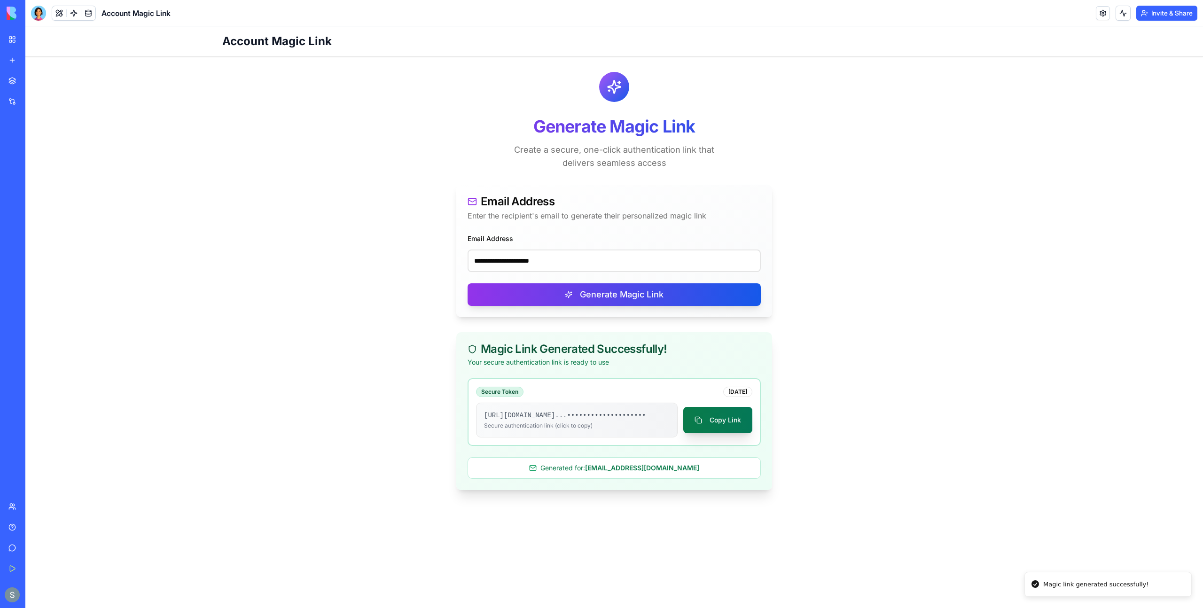
click at [721, 425] on button "Copy Link" at bounding box center [717, 420] width 69 height 26
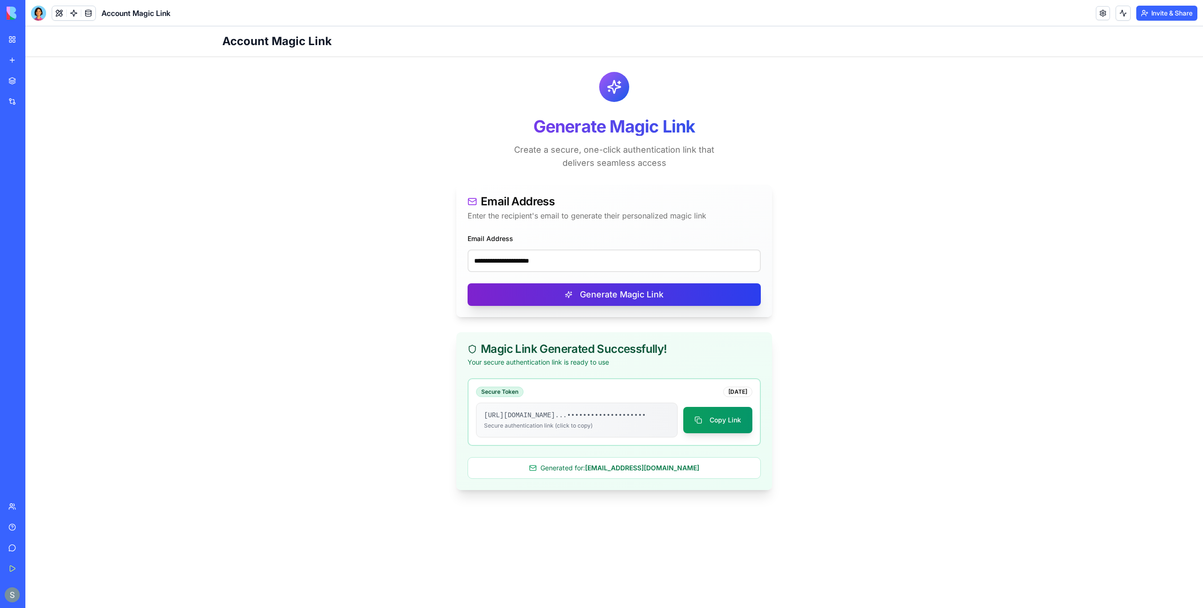
click at [654, 295] on button "Generate Magic Link" at bounding box center [613, 294] width 293 height 23
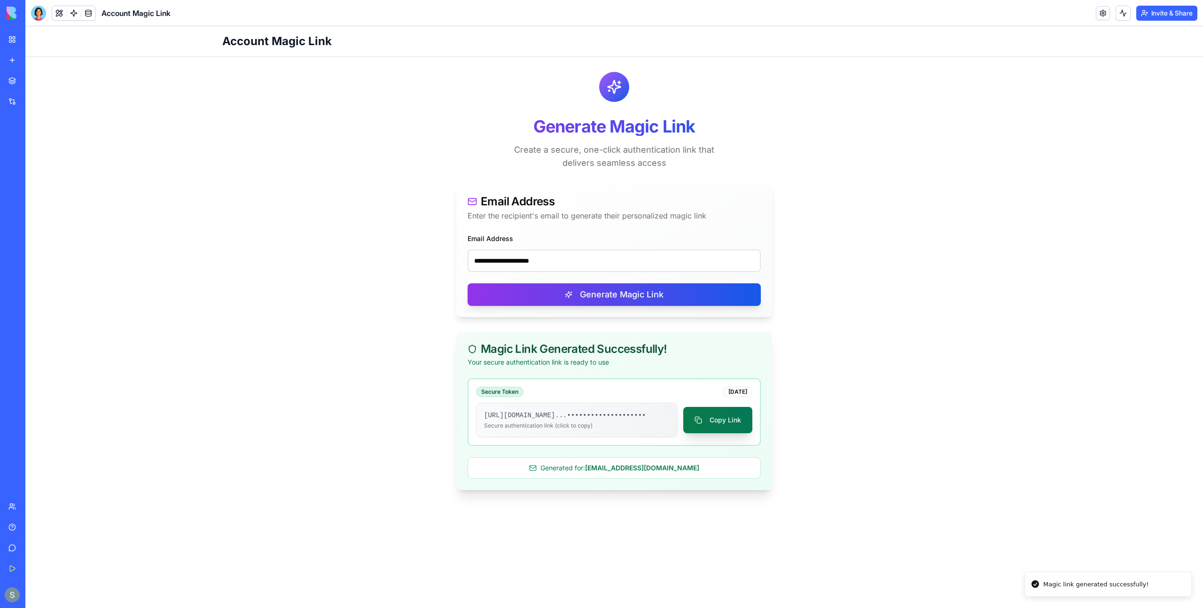
click at [723, 433] on button "Copy Link" at bounding box center [717, 420] width 69 height 26
click at [516, 263] on input "**********" at bounding box center [613, 260] width 293 height 23
paste input "email"
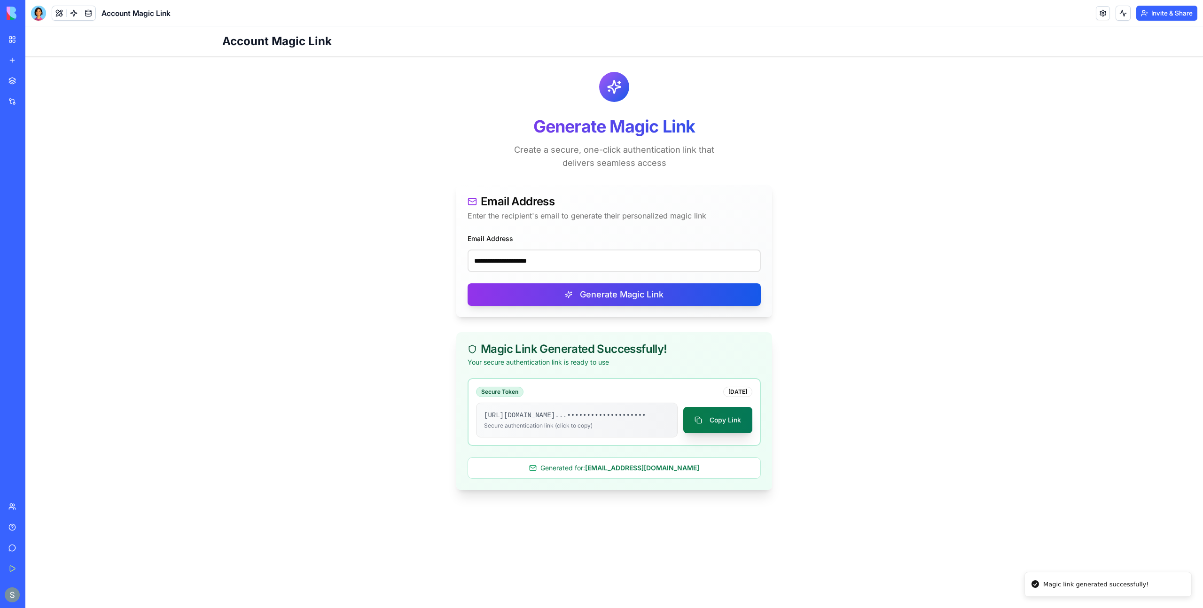
click at [706, 428] on button "Copy Link" at bounding box center [717, 420] width 69 height 26
click at [536, 259] on input "**********" at bounding box center [613, 260] width 293 height 23
paste input "********"
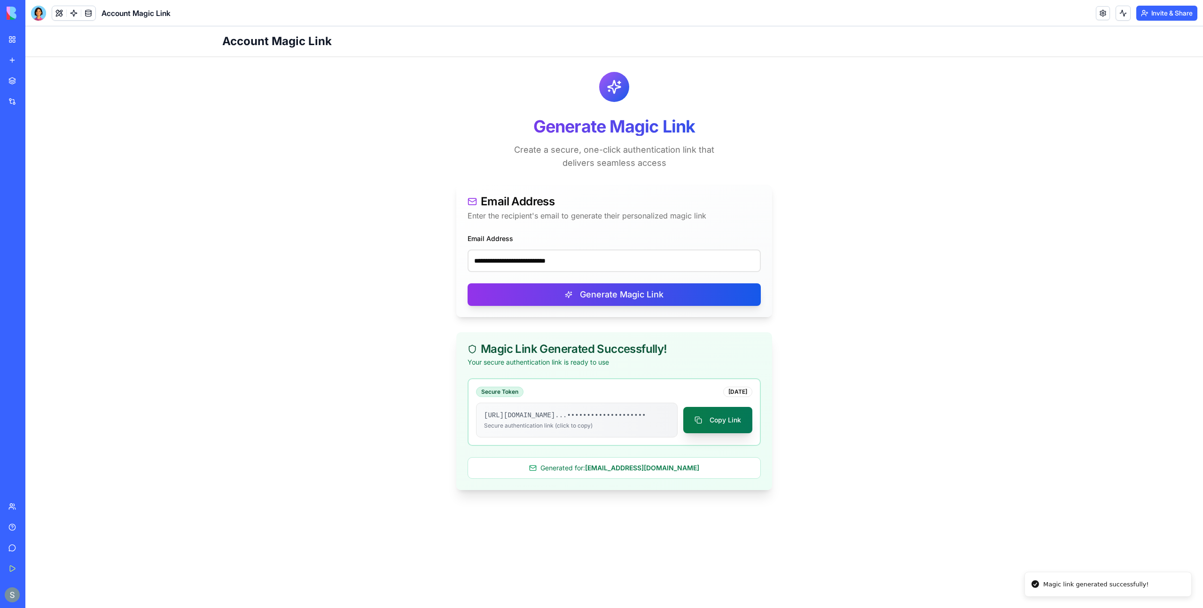
click at [738, 427] on button "Copy Link" at bounding box center [717, 420] width 69 height 26
click at [550, 257] on input "**********" at bounding box center [613, 260] width 293 height 23
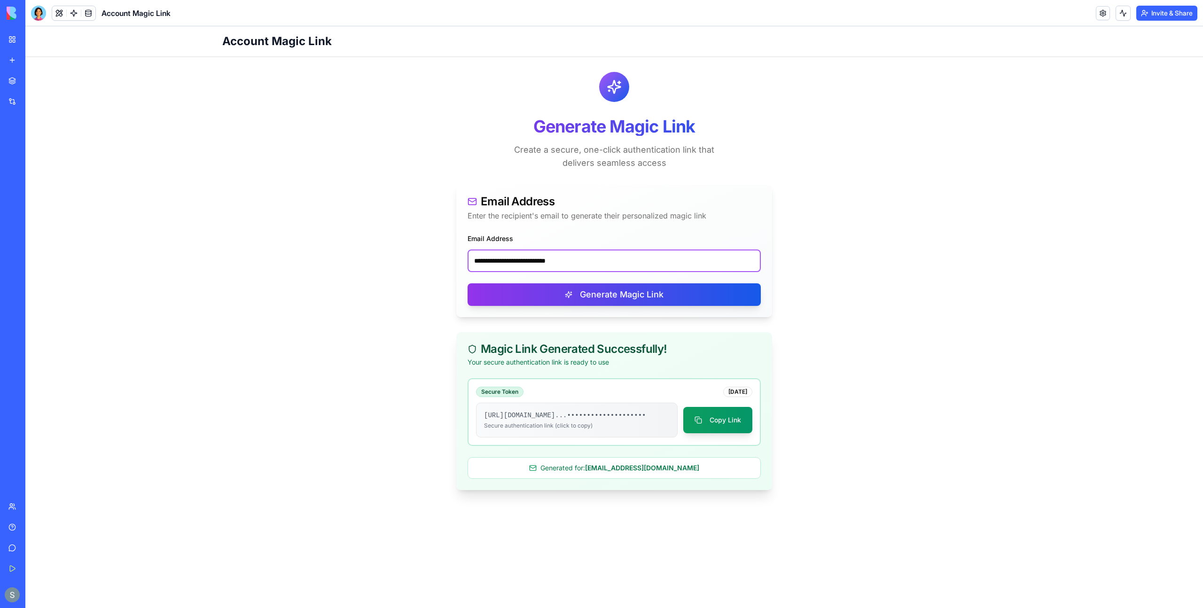
click at [550, 257] on input "**********" at bounding box center [613, 260] width 293 height 23
paste input "email"
click at [726, 421] on button "Copy Link" at bounding box center [717, 420] width 69 height 26
click at [649, 287] on button "Generate Magic Link" at bounding box center [613, 294] width 293 height 23
click at [718, 431] on button "Copy Link" at bounding box center [717, 420] width 69 height 26
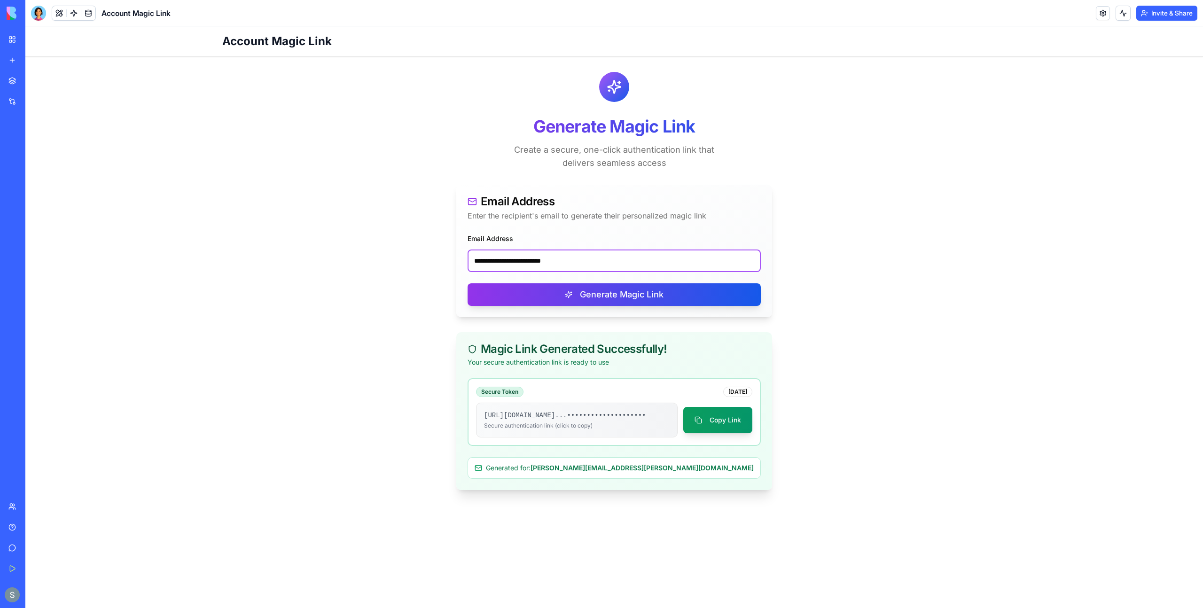
click at [567, 267] on input "**********" at bounding box center [613, 260] width 293 height 23
paste input "email"
click at [614, 298] on button "Generate Magic Link" at bounding box center [613, 294] width 293 height 23
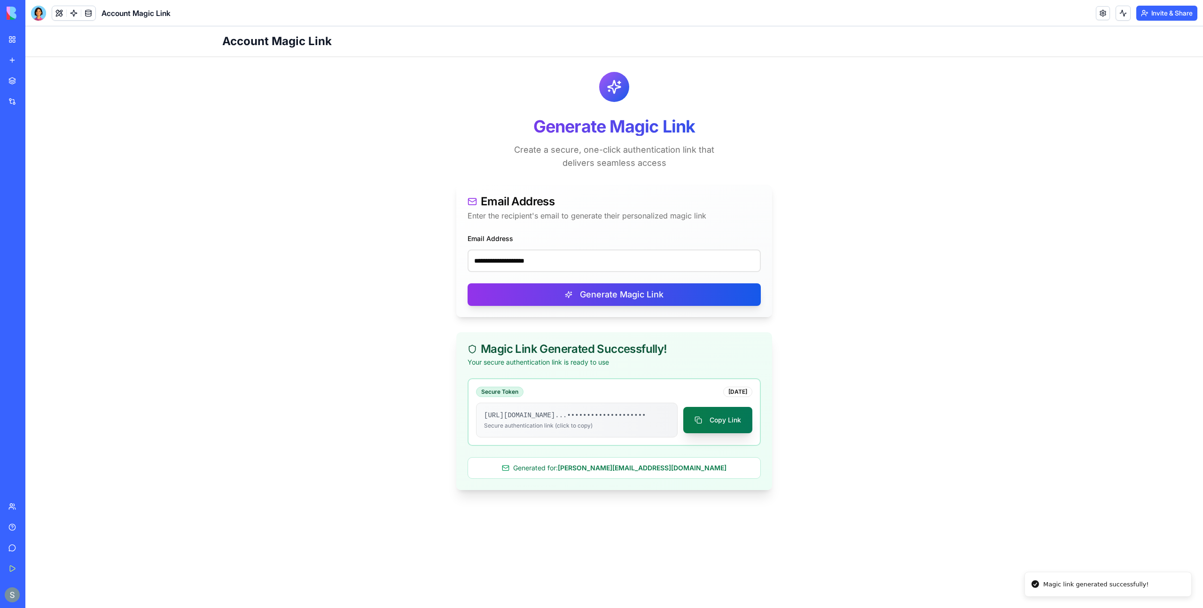
click at [733, 422] on button "Copy Link" at bounding box center [717, 420] width 69 height 26
click at [724, 428] on button "Copy Link" at bounding box center [717, 420] width 69 height 26
click at [727, 428] on button "Copy Link" at bounding box center [717, 420] width 69 height 26
click at [557, 264] on input "**********" at bounding box center [613, 260] width 293 height 23
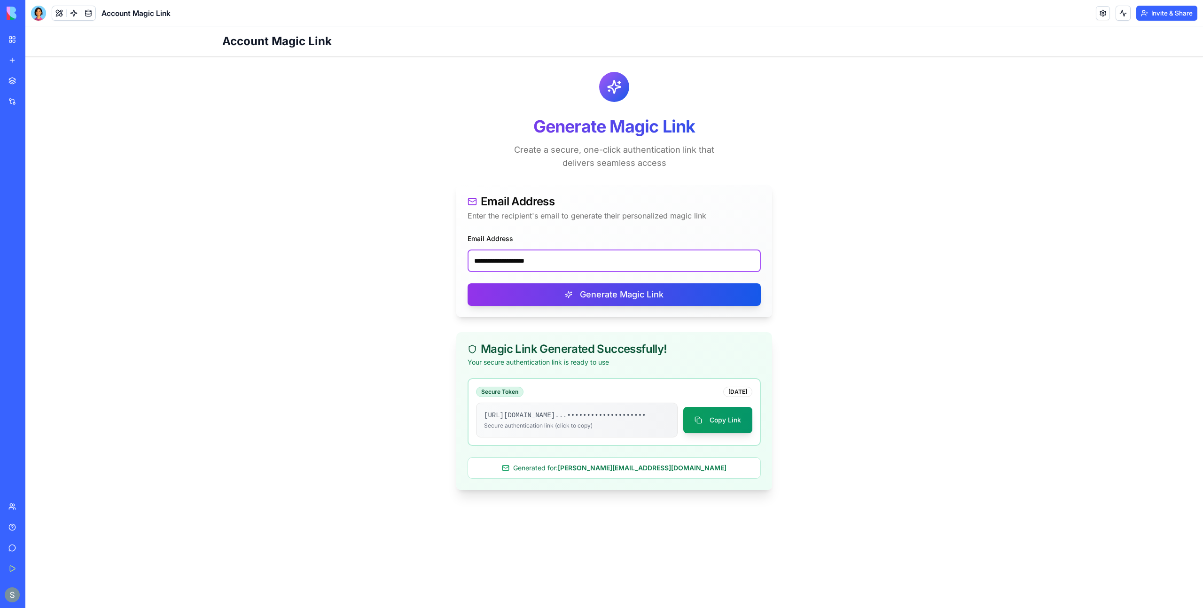
click at [557, 264] on input "**********" at bounding box center [613, 260] width 293 height 23
paste input "**"
click at [598, 295] on button "Generate Magic Link" at bounding box center [613, 294] width 293 height 23
click at [737, 423] on button "Copy Link" at bounding box center [717, 420] width 69 height 26
click at [727, 426] on button "Copy Link" at bounding box center [717, 420] width 69 height 26
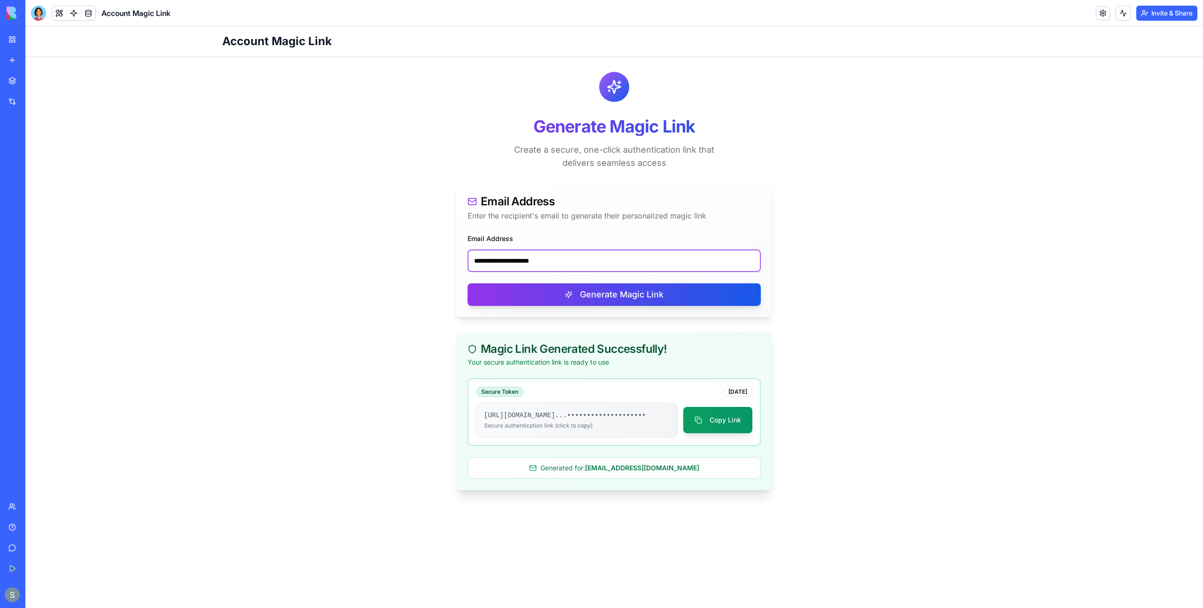
click at [506, 263] on input "**********" at bounding box center [613, 260] width 293 height 23
paste input "*****"
click at [597, 299] on button "Generate Magic Link" at bounding box center [613, 294] width 293 height 23
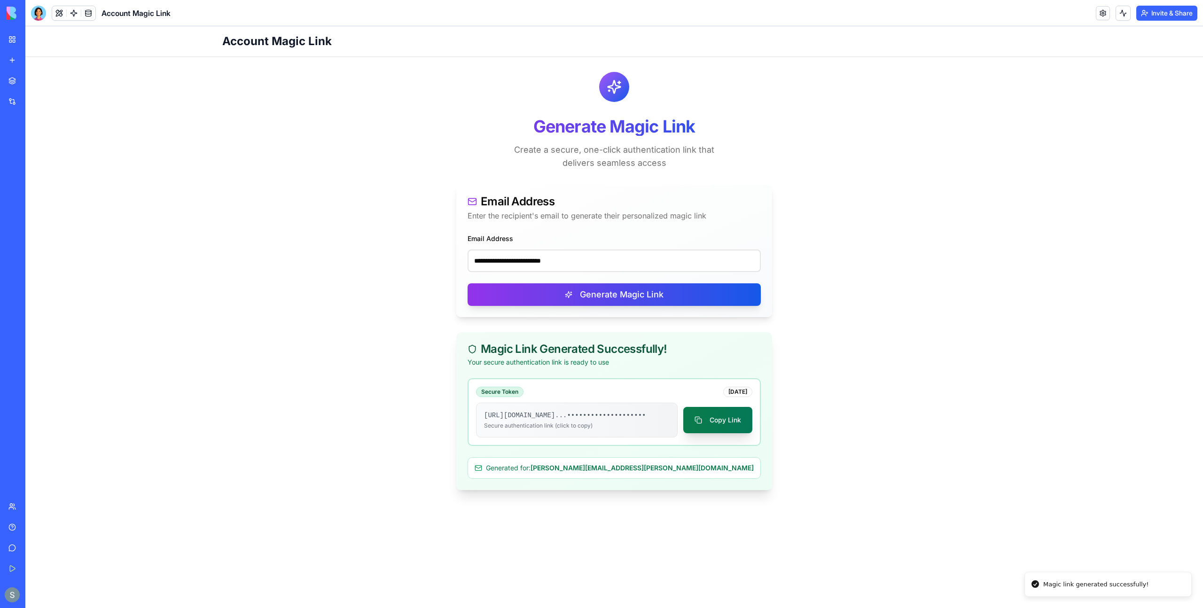
click at [732, 429] on button "Copy Link" at bounding box center [717, 420] width 69 height 26
click at [546, 262] on input "**********" at bounding box center [613, 260] width 293 height 23
paste input "email"
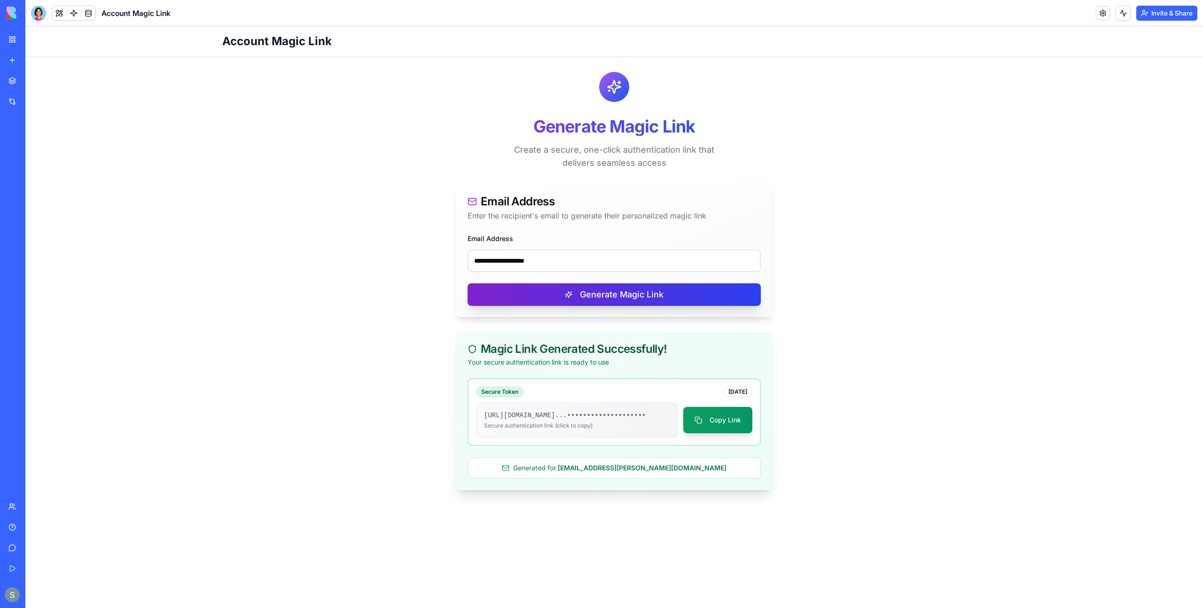
click at [593, 295] on button "Generate Magic Link" at bounding box center [613, 294] width 293 height 23
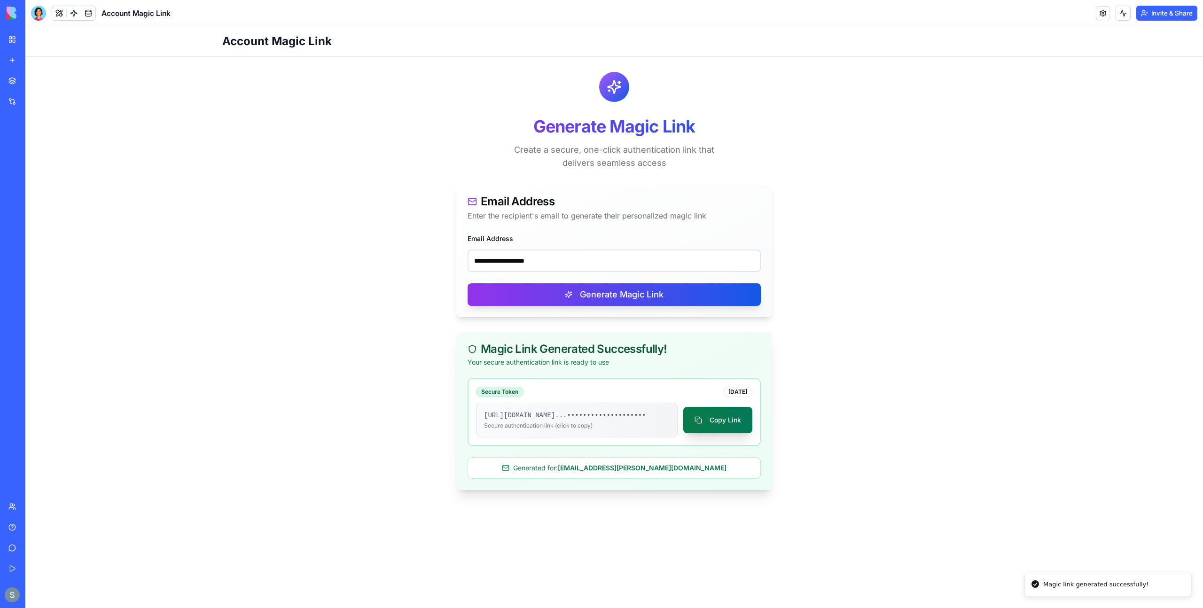
click at [725, 428] on button "Copy Link" at bounding box center [717, 420] width 69 height 26
click at [345, 170] on main "**********" at bounding box center [614, 281] width 799 height 448
click at [603, 270] on input "**********" at bounding box center [613, 260] width 293 height 23
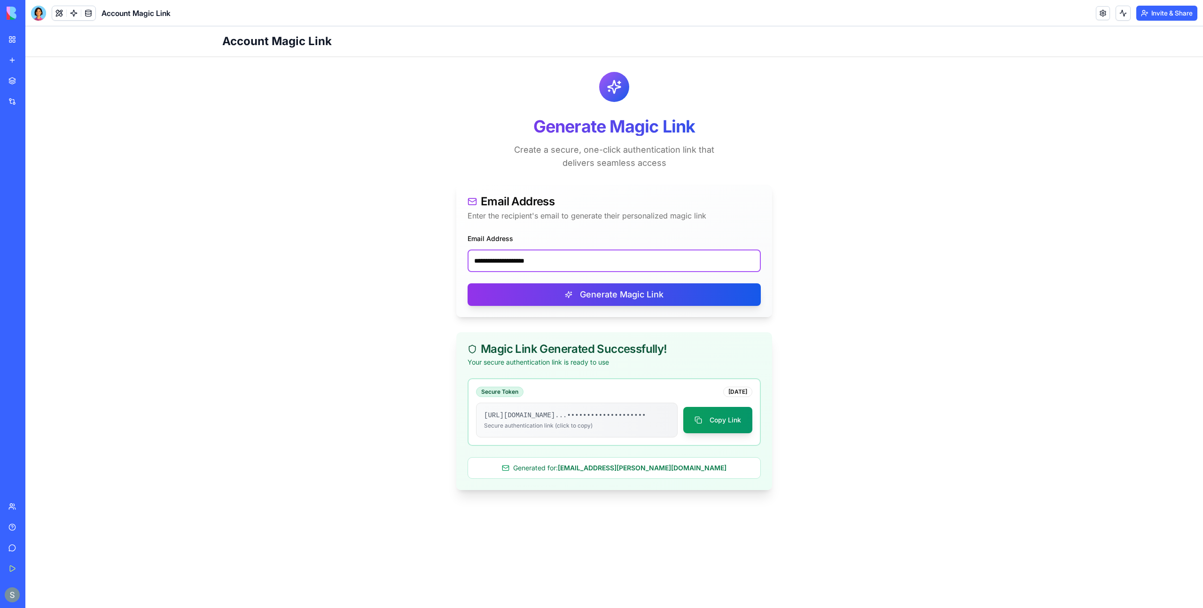
paste input "email"
click at [714, 428] on button "Copy Link" at bounding box center [717, 420] width 69 height 26
click at [546, 264] on input "**********" at bounding box center [613, 260] width 293 height 23
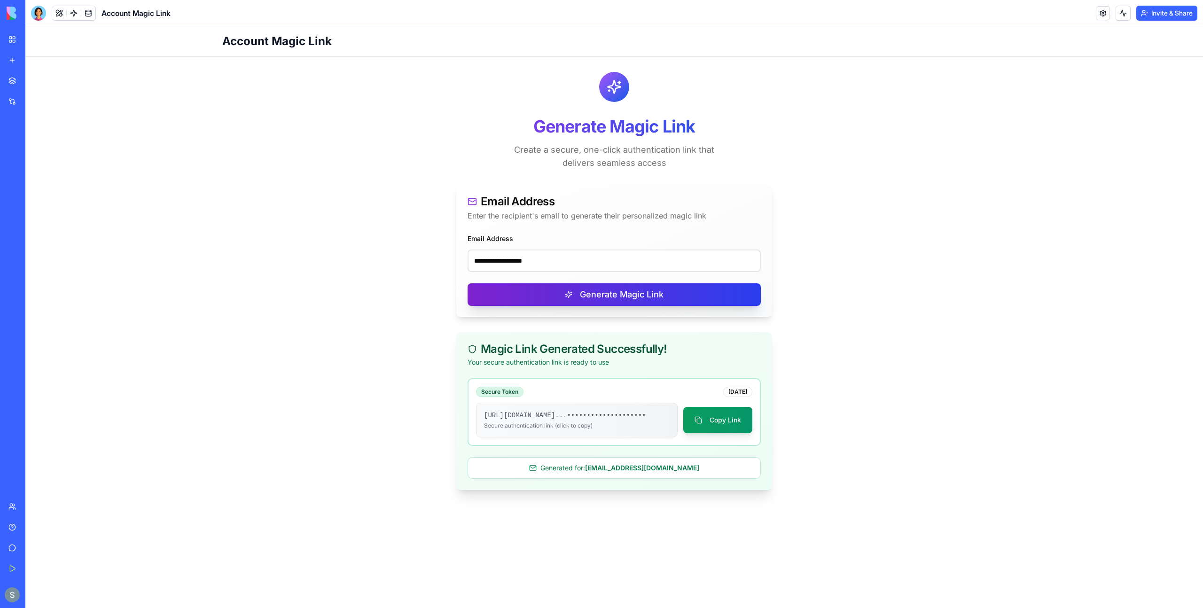
click at [594, 293] on button "Generate Magic Link" at bounding box center [613, 294] width 293 height 23
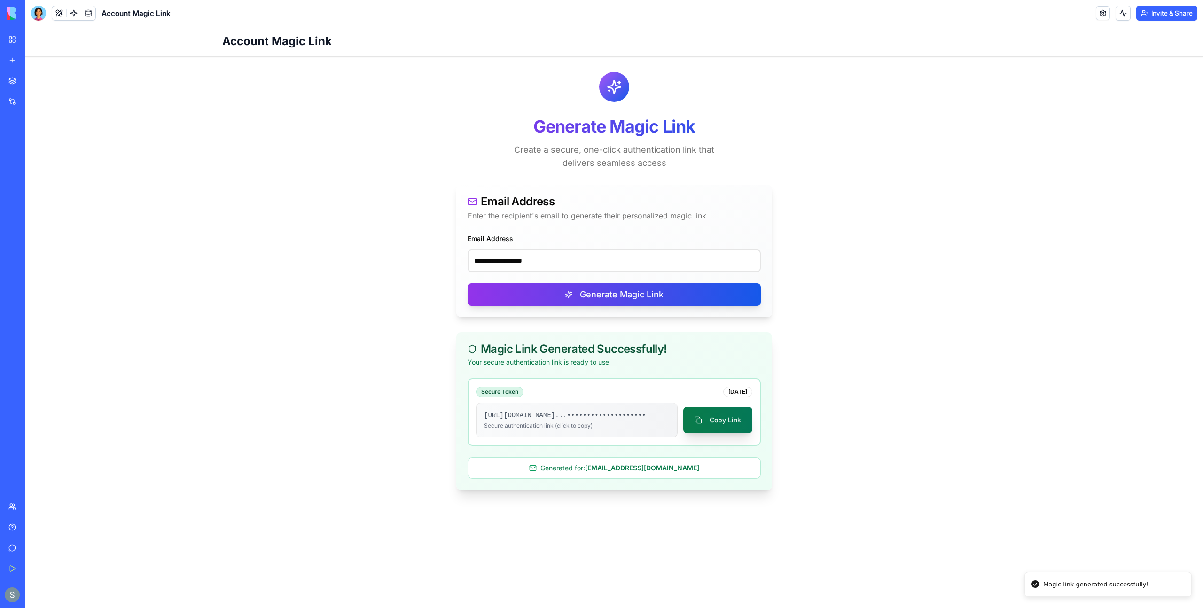
click at [729, 430] on button "Copy Link" at bounding box center [717, 420] width 69 height 26
click at [552, 263] on input "**********" at bounding box center [613, 260] width 293 height 23
paste input "**********"
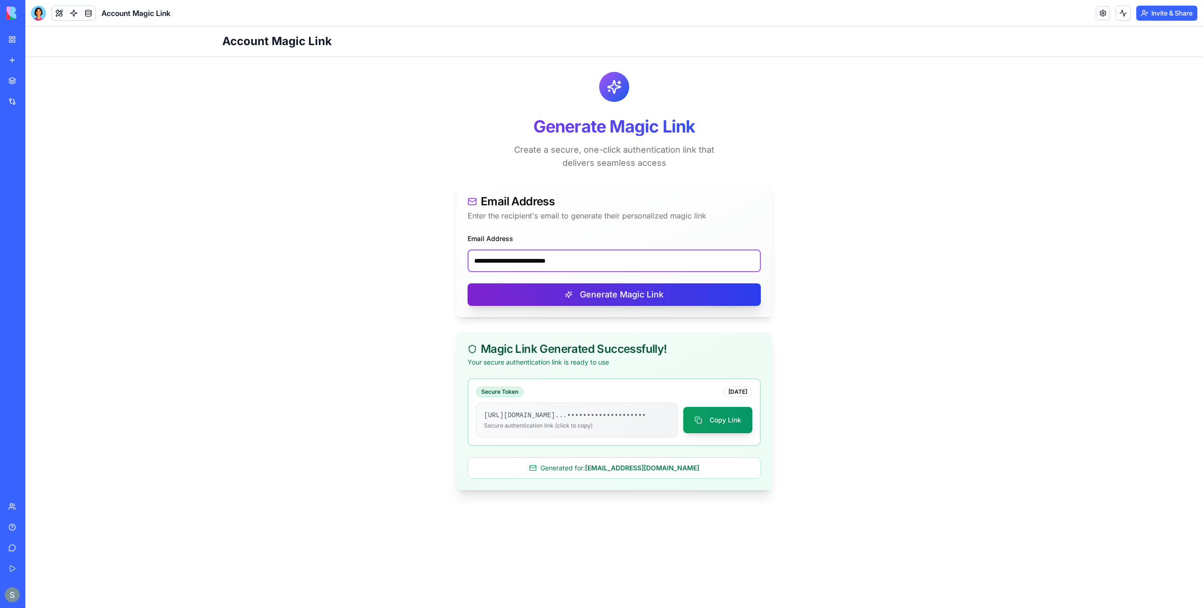
type input "**********"
click at [602, 293] on button "Generate Magic Link" at bounding box center [613, 294] width 293 height 23
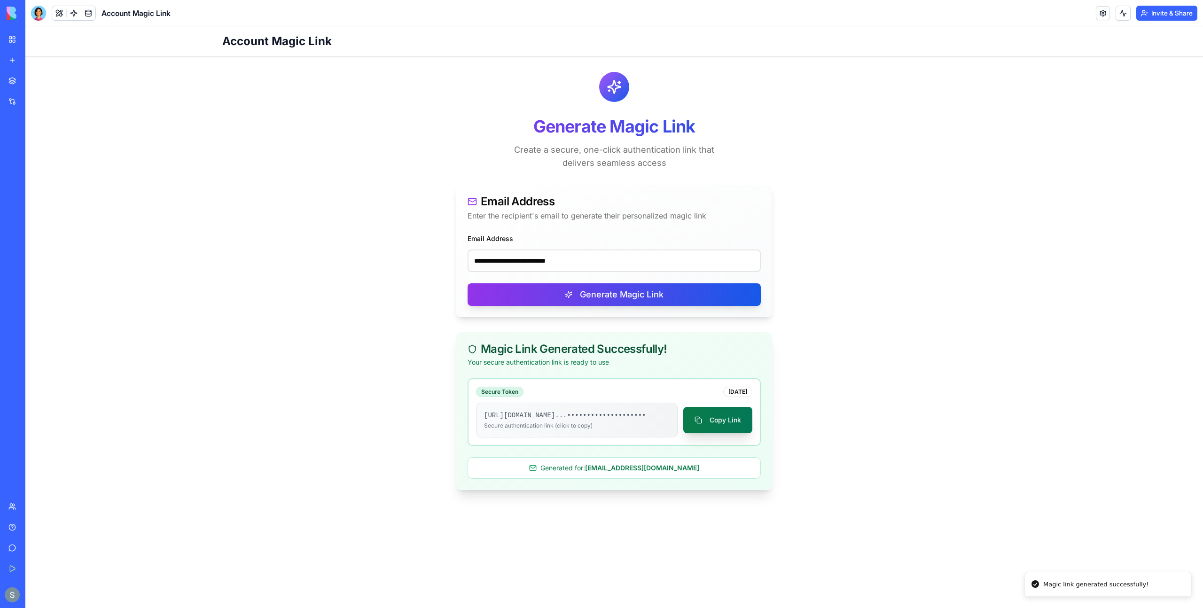
click at [713, 428] on button "Copy Link" at bounding box center [717, 420] width 69 height 26
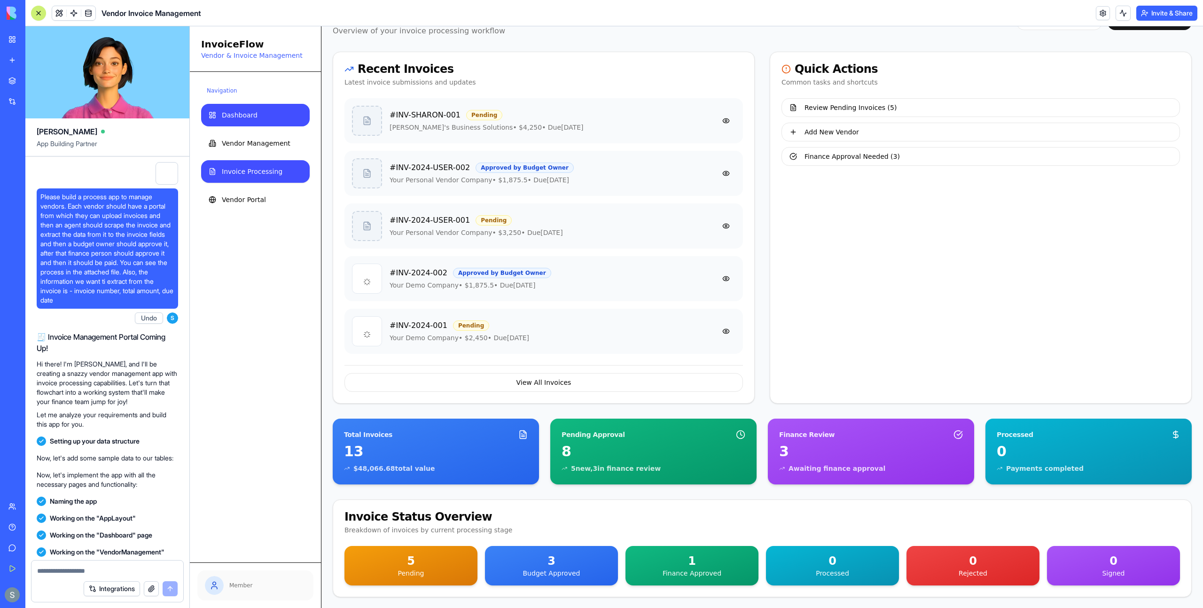
scroll to position [19486, 0]
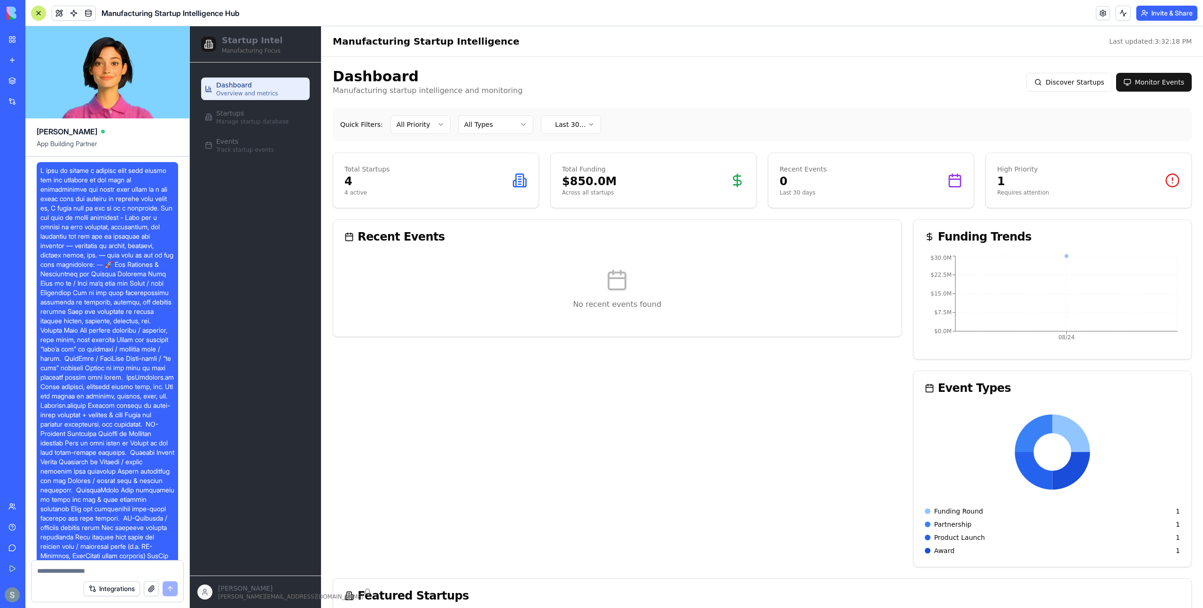
scroll to position [560, 0]
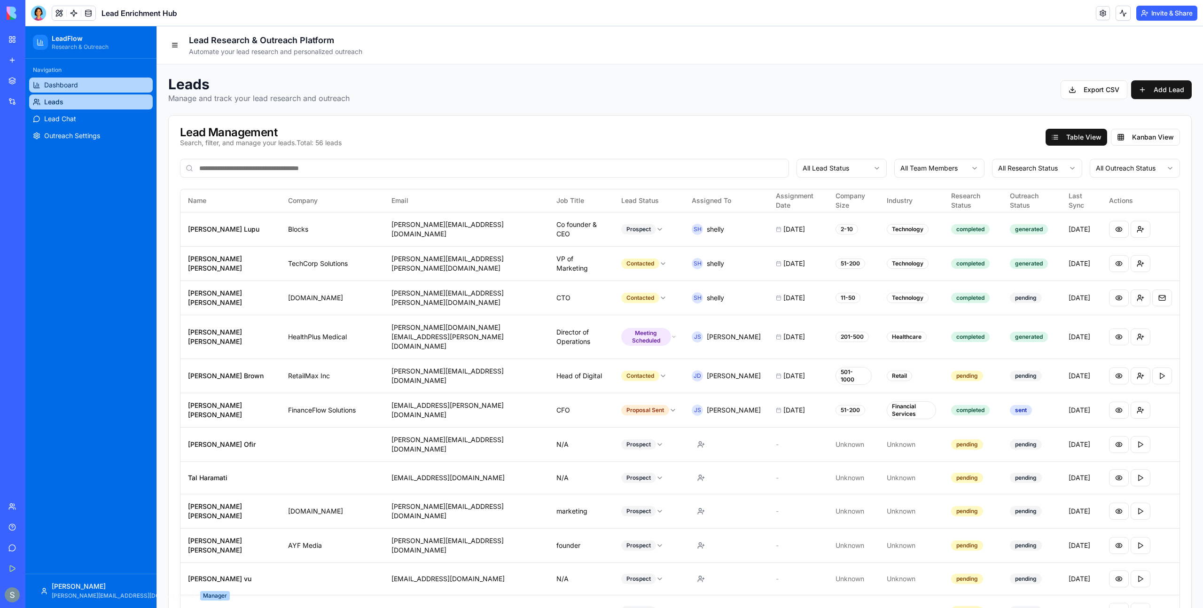
click at [124, 82] on link "Dashboard" at bounding box center [91, 85] width 124 height 15
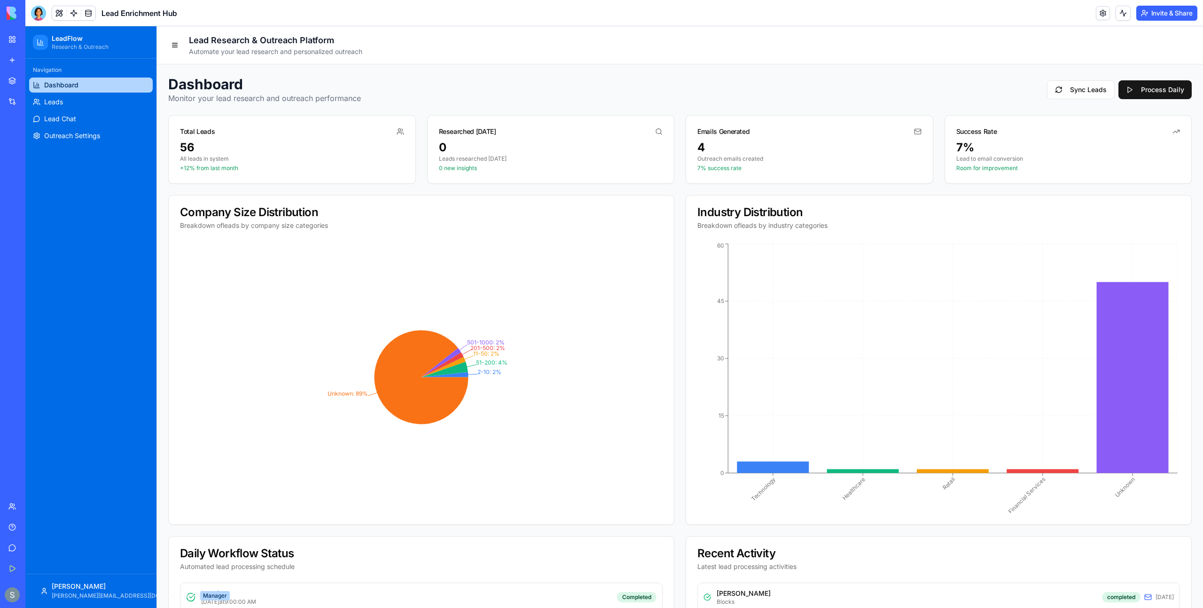
click at [41, 14] on div at bounding box center [38, 13] width 15 height 15
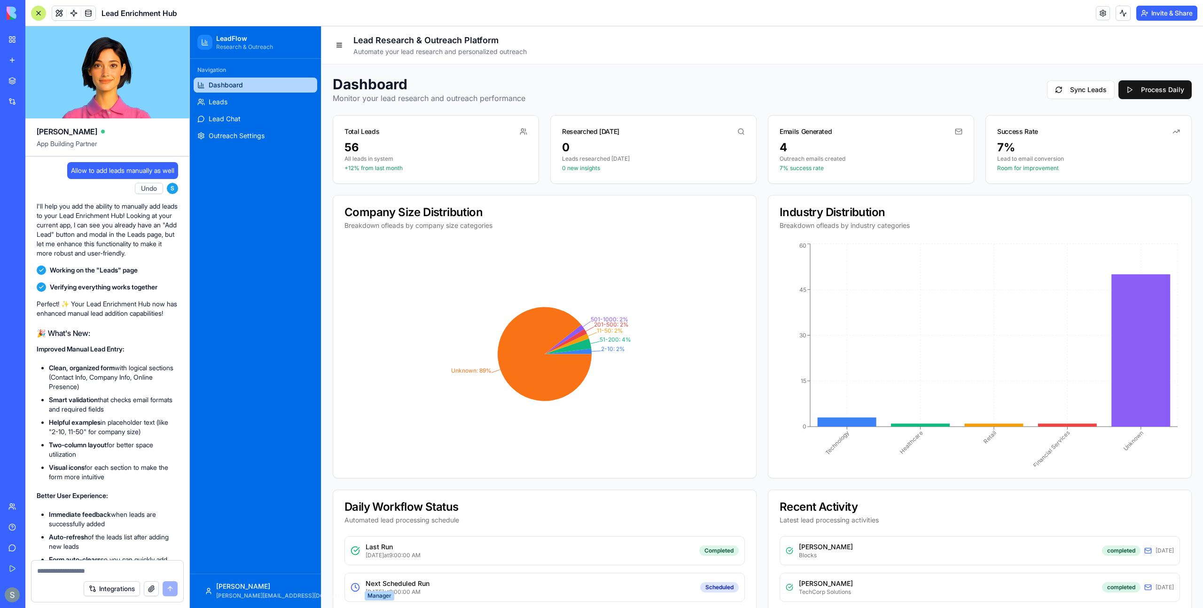
click at [37, 12] on div at bounding box center [39, 13] width 8 height 8
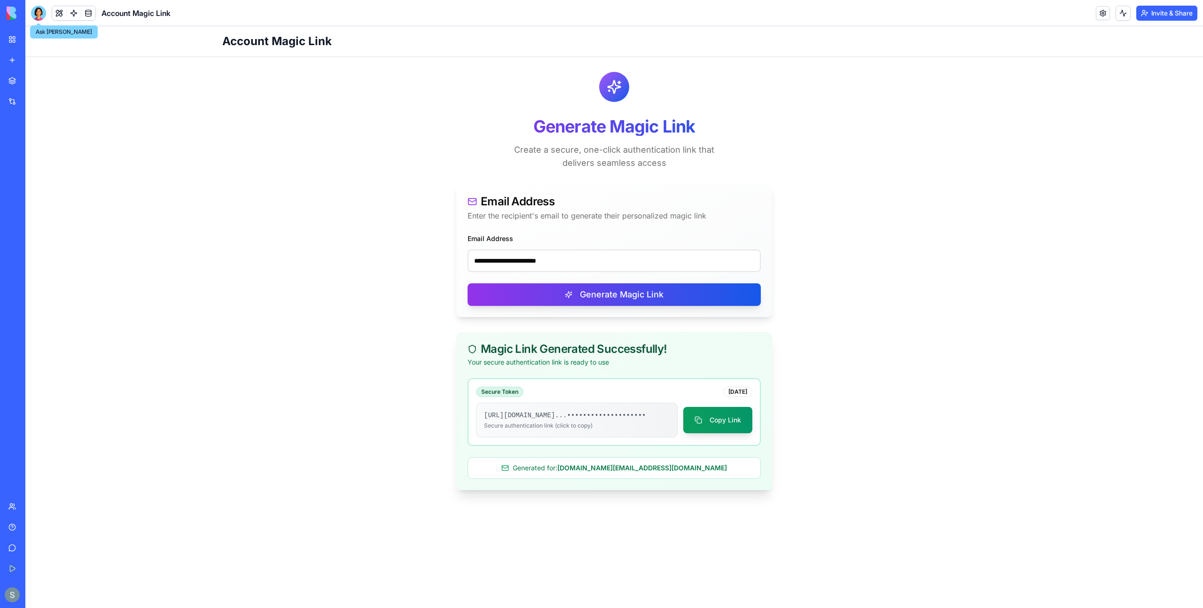
click at [42, 14] on div at bounding box center [38, 13] width 15 height 15
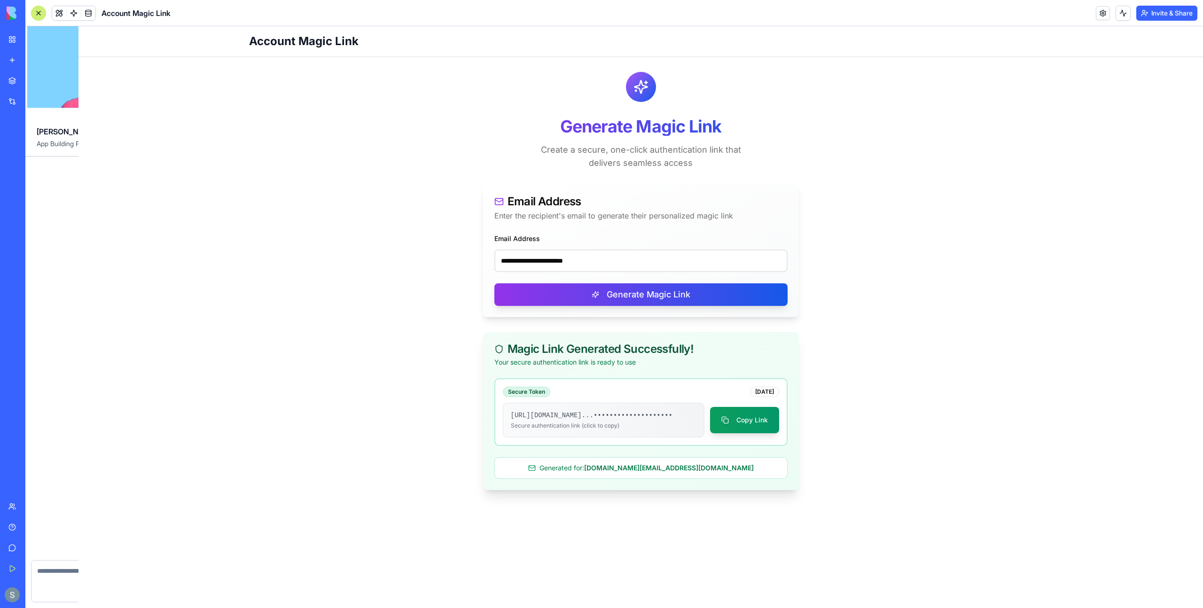
scroll to position [1042, 0]
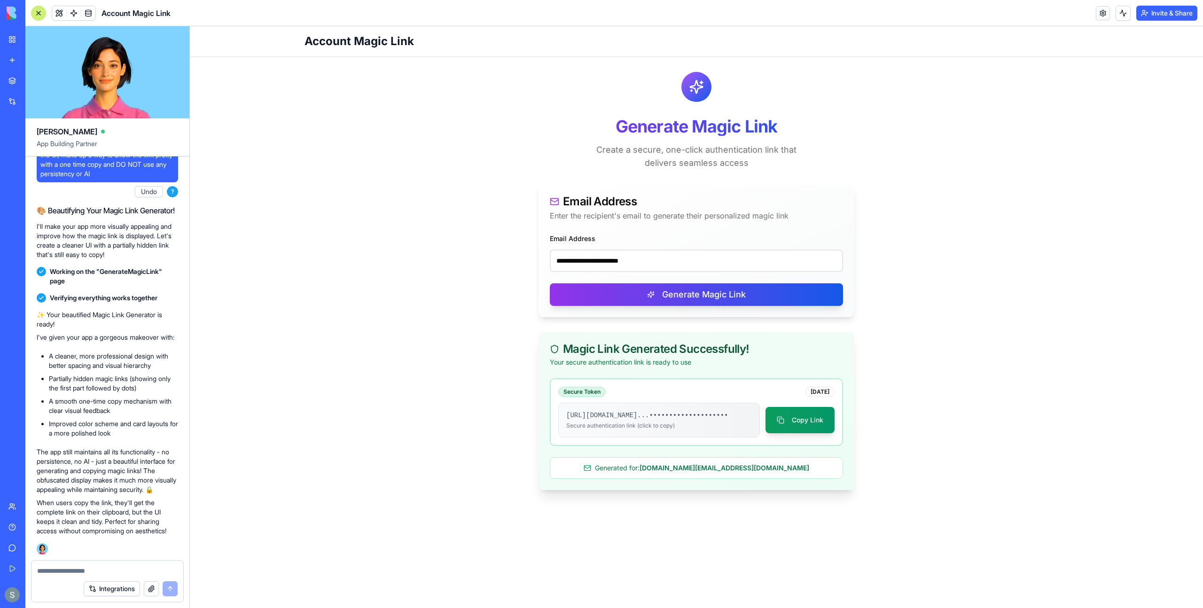
click at [42, 14] on button at bounding box center [38, 13] width 15 height 15
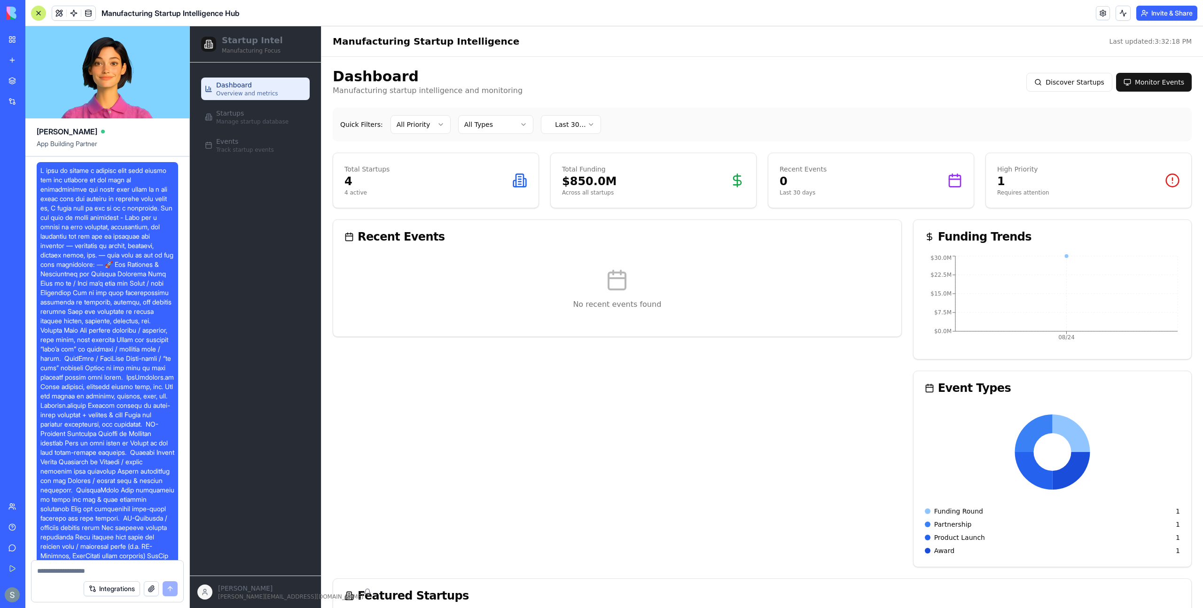
scroll to position [560, 0]
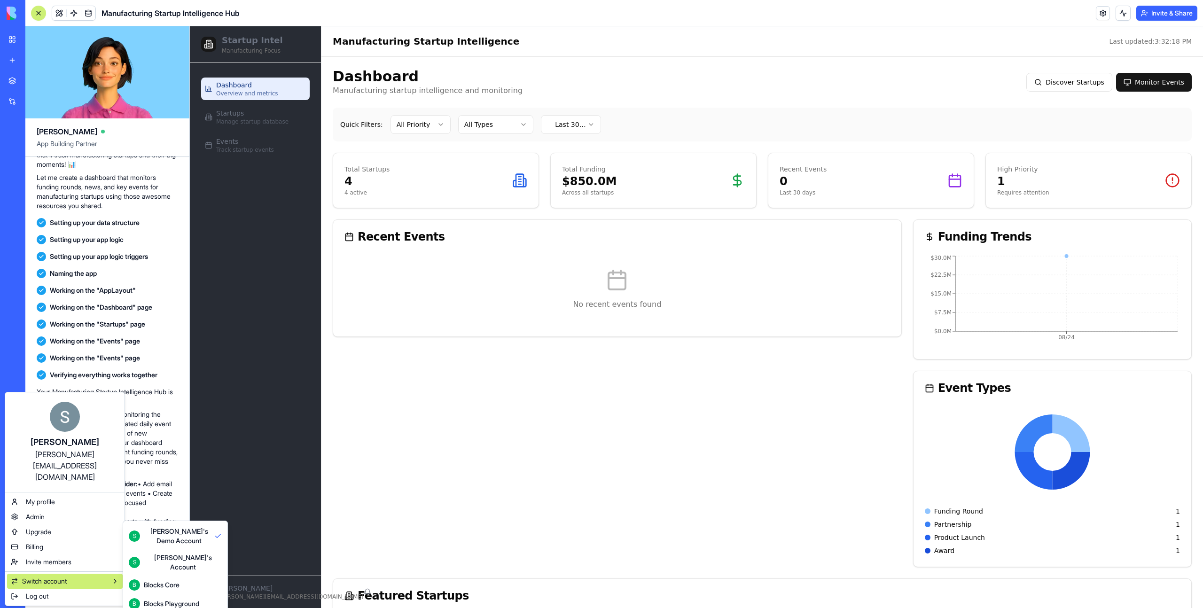
click at [16, 12] on html "My Workspace New app Marketplace Integrations Recent New App Factory Performanc…" at bounding box center [601, 304] width 1203 height 608
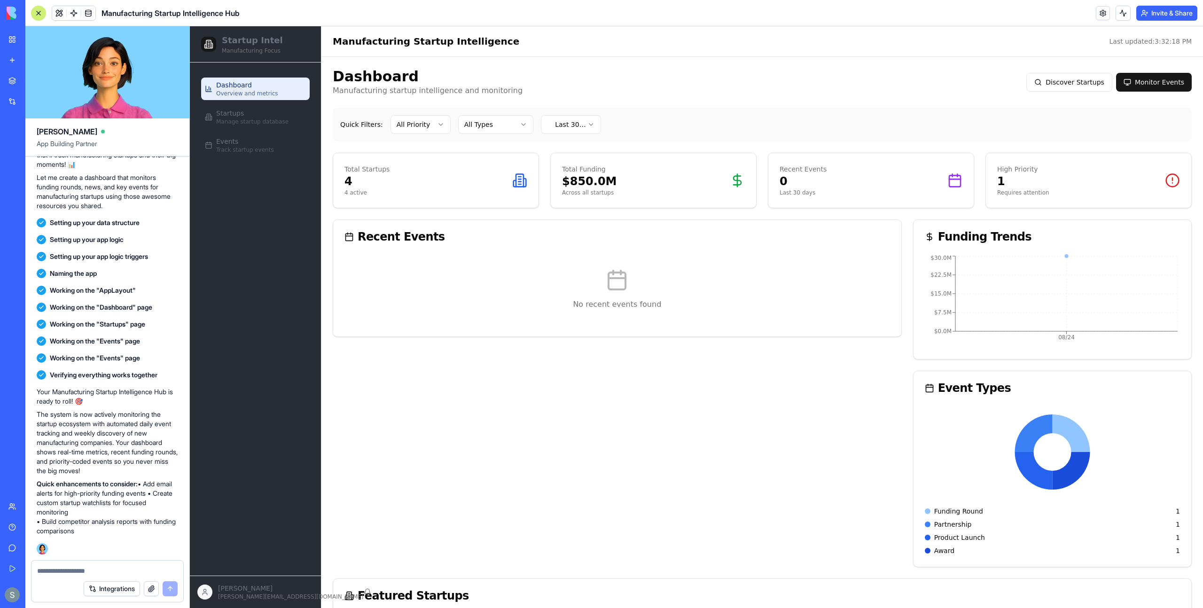
click at [16, 12] on img at bounding box center [36, 13] width 58 height 13
click at [35, 37] on div "My Workspace" at bounding box center [29, 39] width 12 height 9
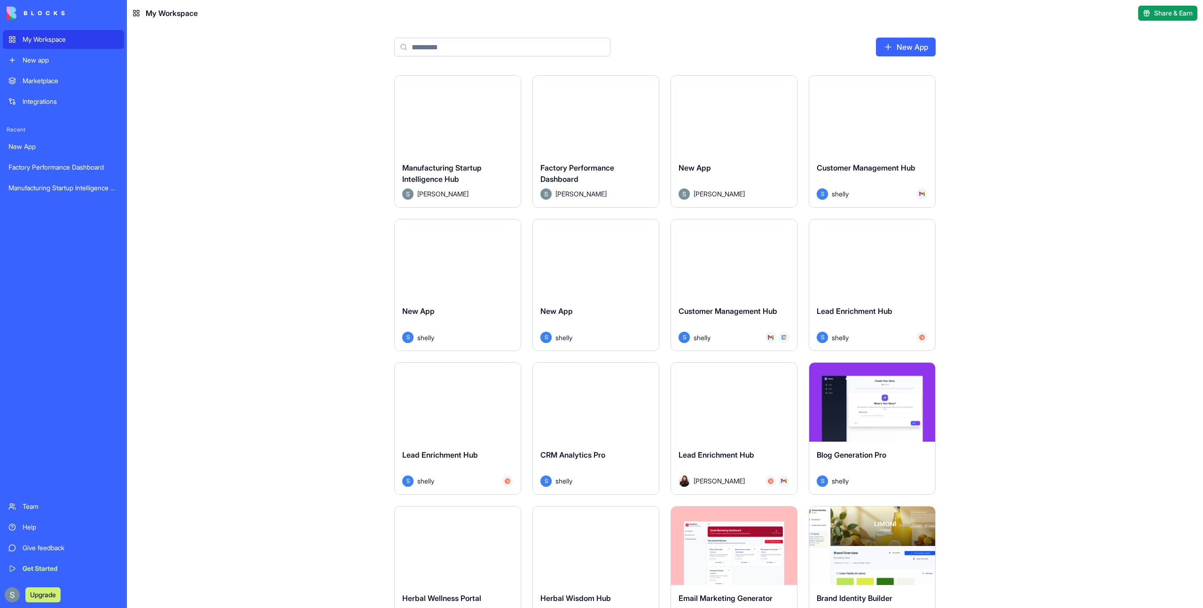
click at [539, 51] on input at bounding box center [502, 47] width 216 height 19
